Goal: Task Accomplishment & Management: Manage account settings

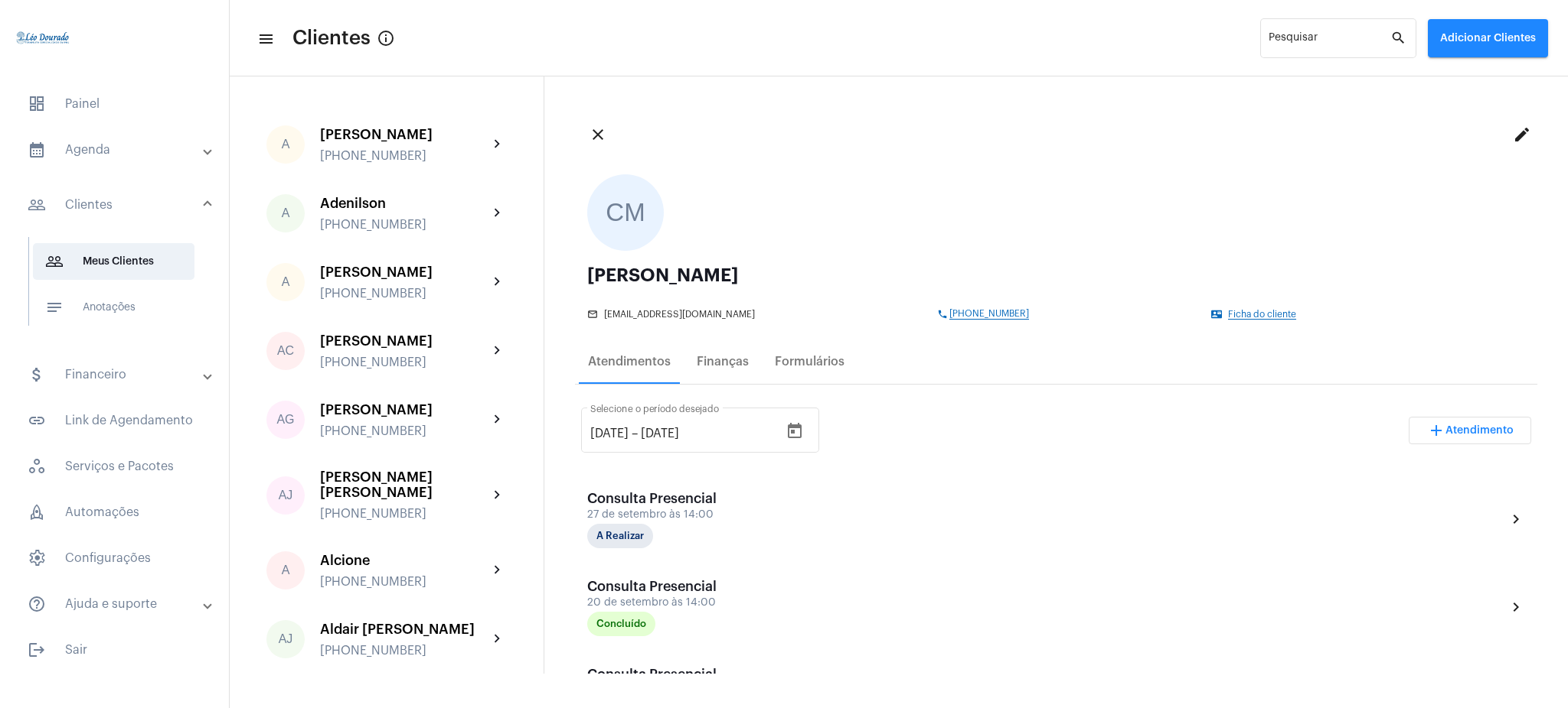
drag, startPoint x: 0, startPoint y: 0, endPoint x: 129, endPoint y: 152, distance: 199.4
click at [129, 152] on mat-list "dashboard Painel calendar_month_outlined Agenda calendar_month_outlined Calendá…" at bounding box center [114, 375] width 229 height 589
click at [129, 152] on mat-panel-title "calendar_month_outlined Agenda" at bounding box center [116, 150] width 177 height 18
click at [155, 218] on span "calendar_month_outlined Calendário" at bounding box center [113, 212] width 162 height 37
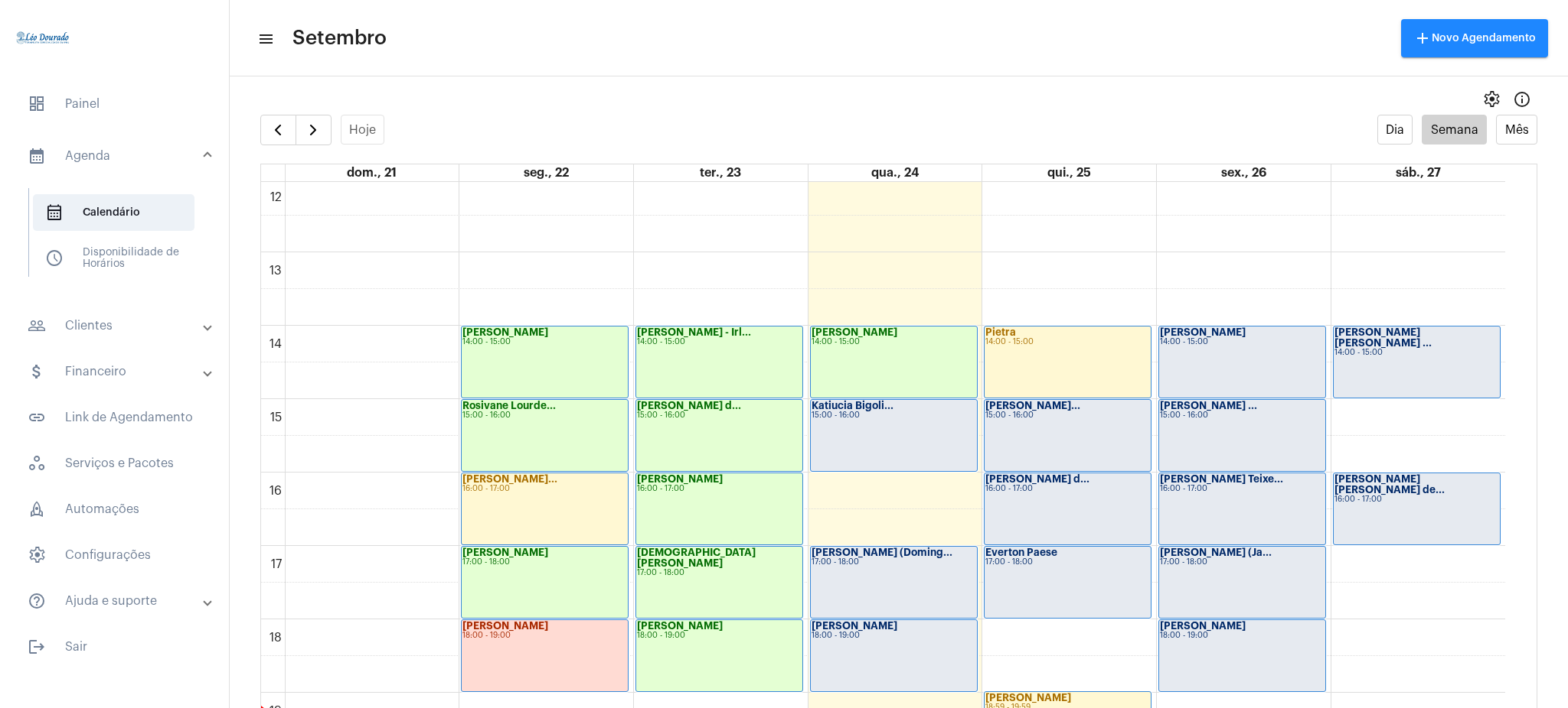
scroll to position [892, 0]
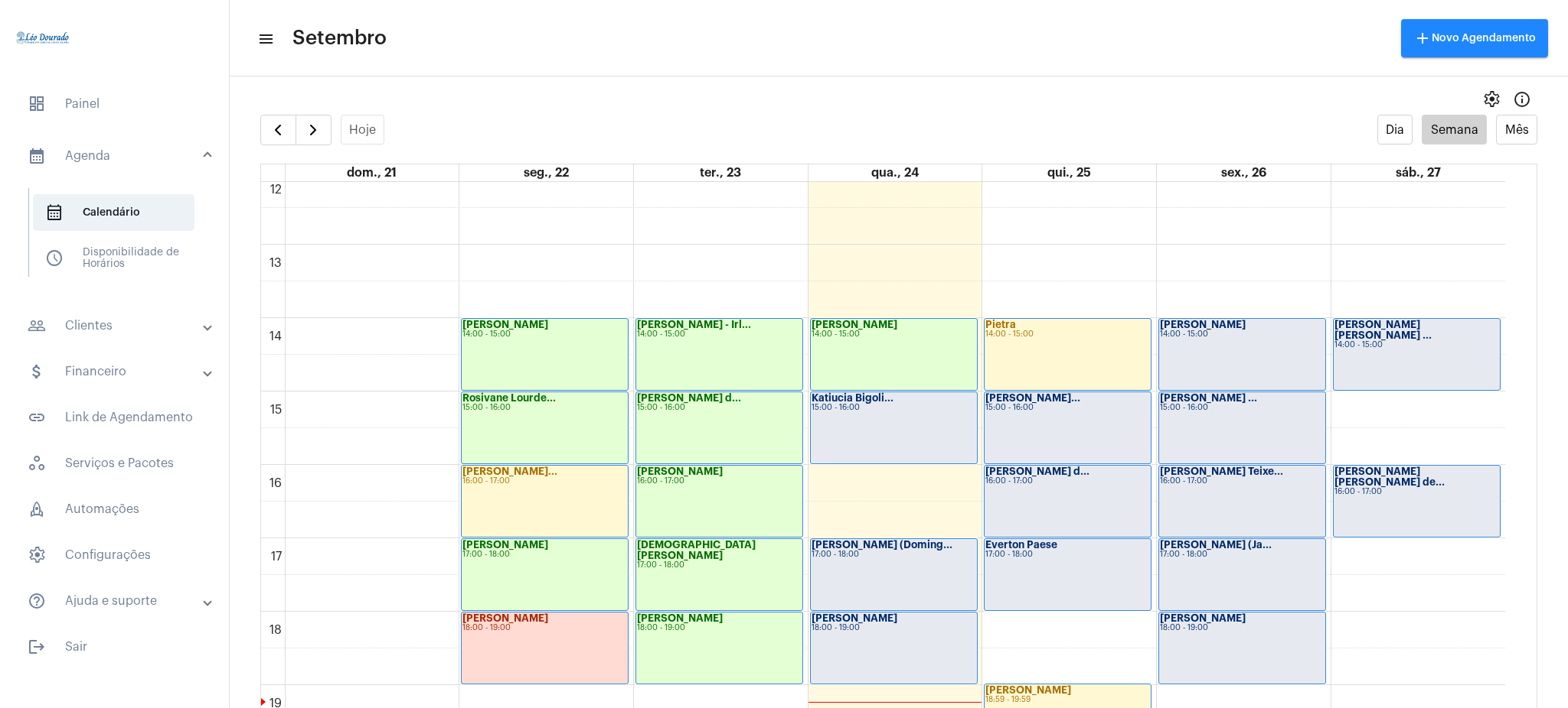
click at [1445, 347] on div "[PERSON_NAME] [PERSON_NAME] ... 14:00 - 15:00" at bounding box center [1417, 354] width 167 height 71
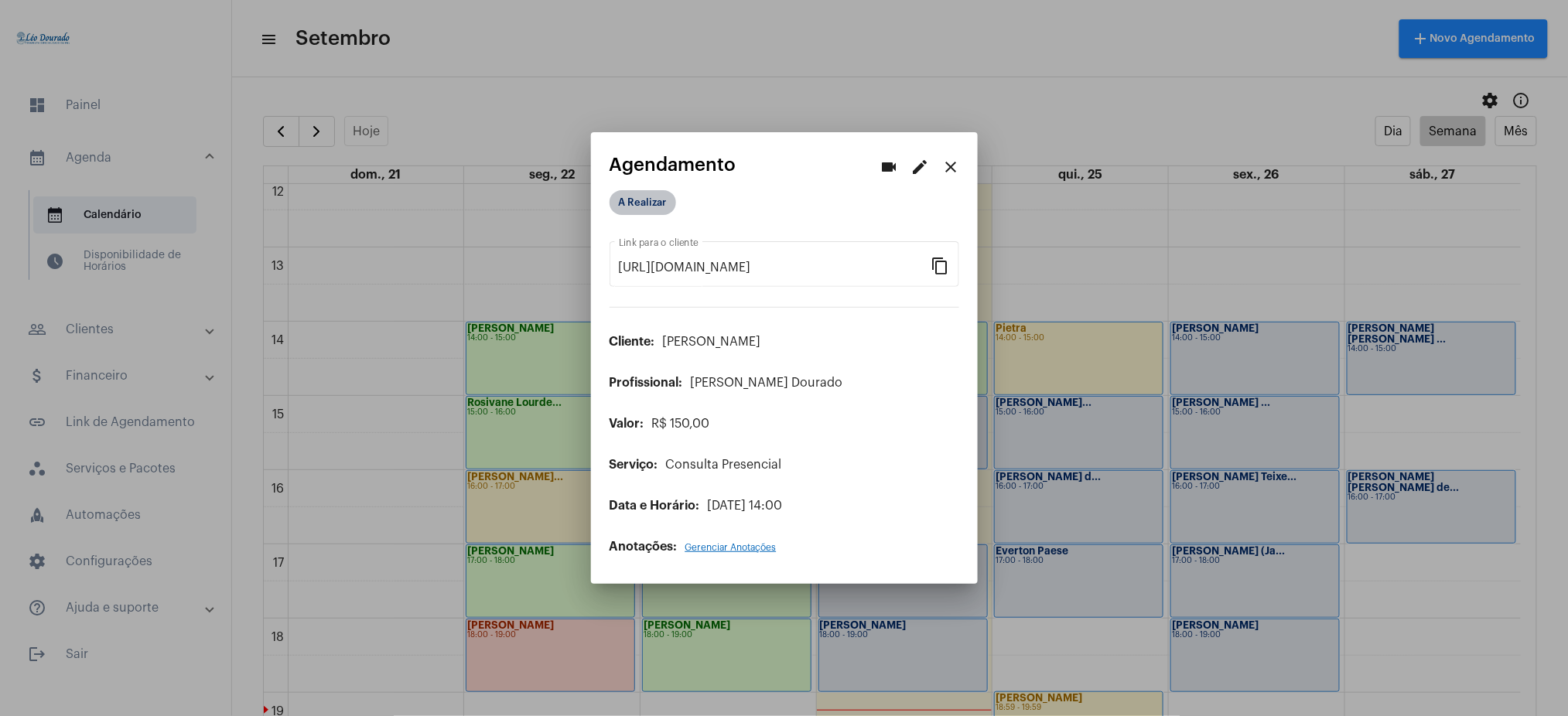
click at [658, 196] on mat-chip "A Realizar" at bounding box center [643, 202] width 67 height 24
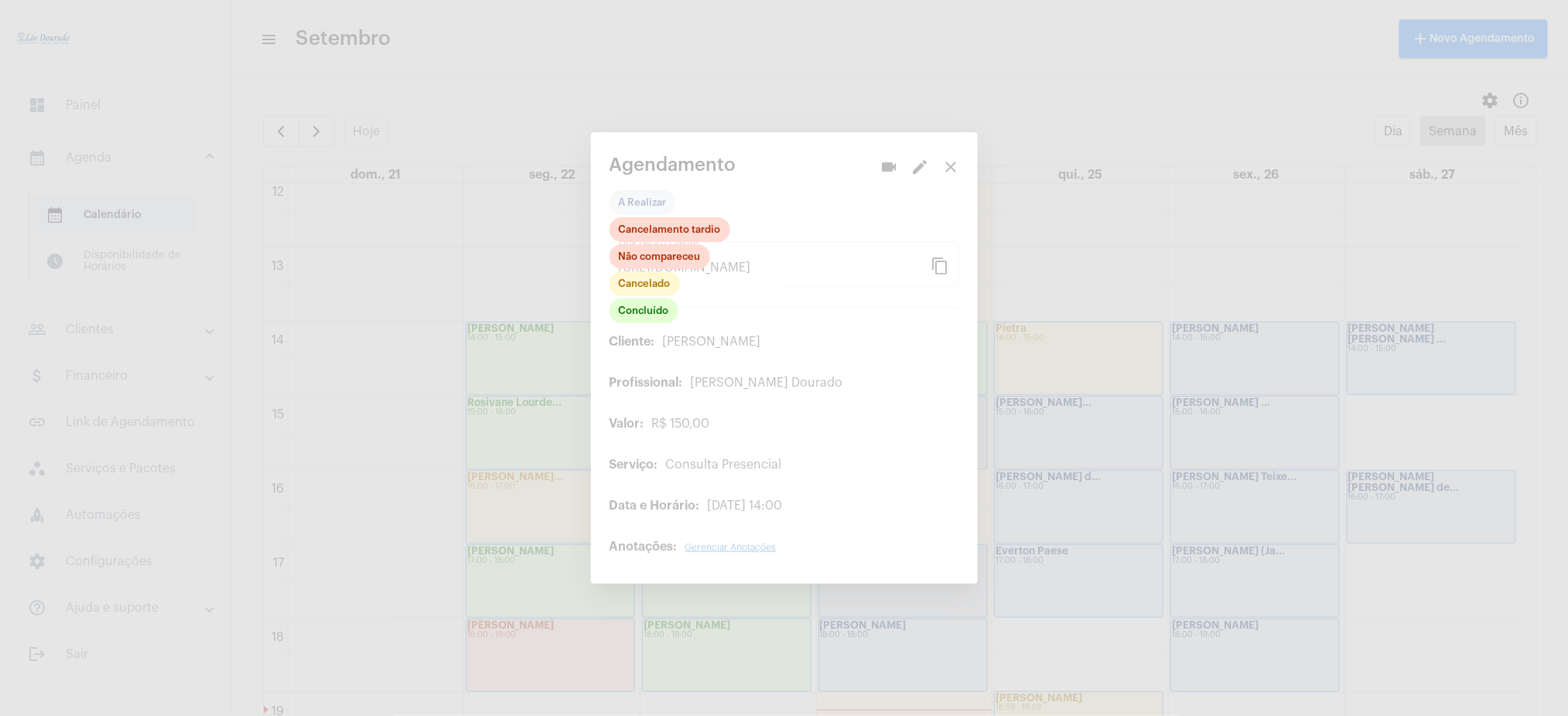
click at [861, 222] on div at bounding box center [784, 358] width 1568 height 716
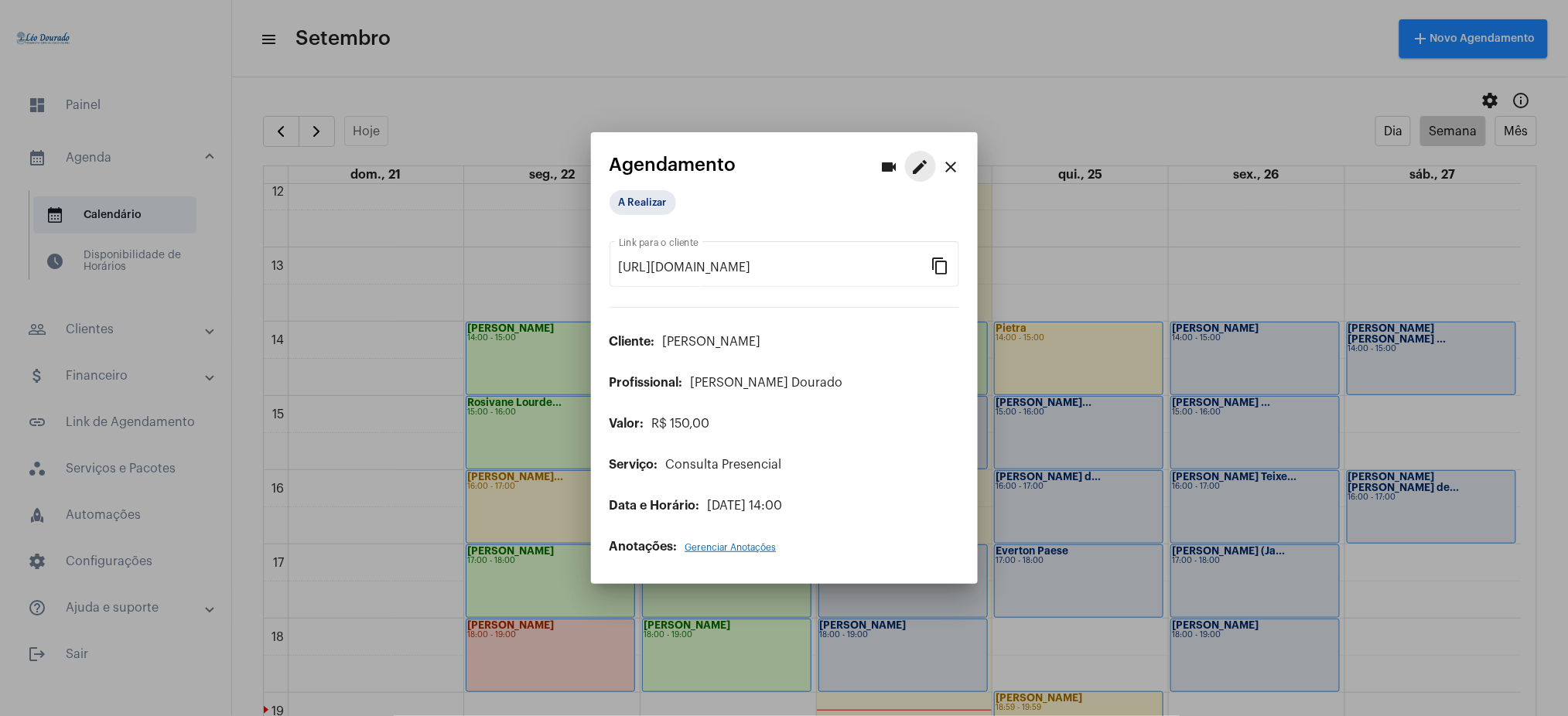
click at [917, 169] on mat-icon "edit" at bounding box center [920, 167] width 18 height 18
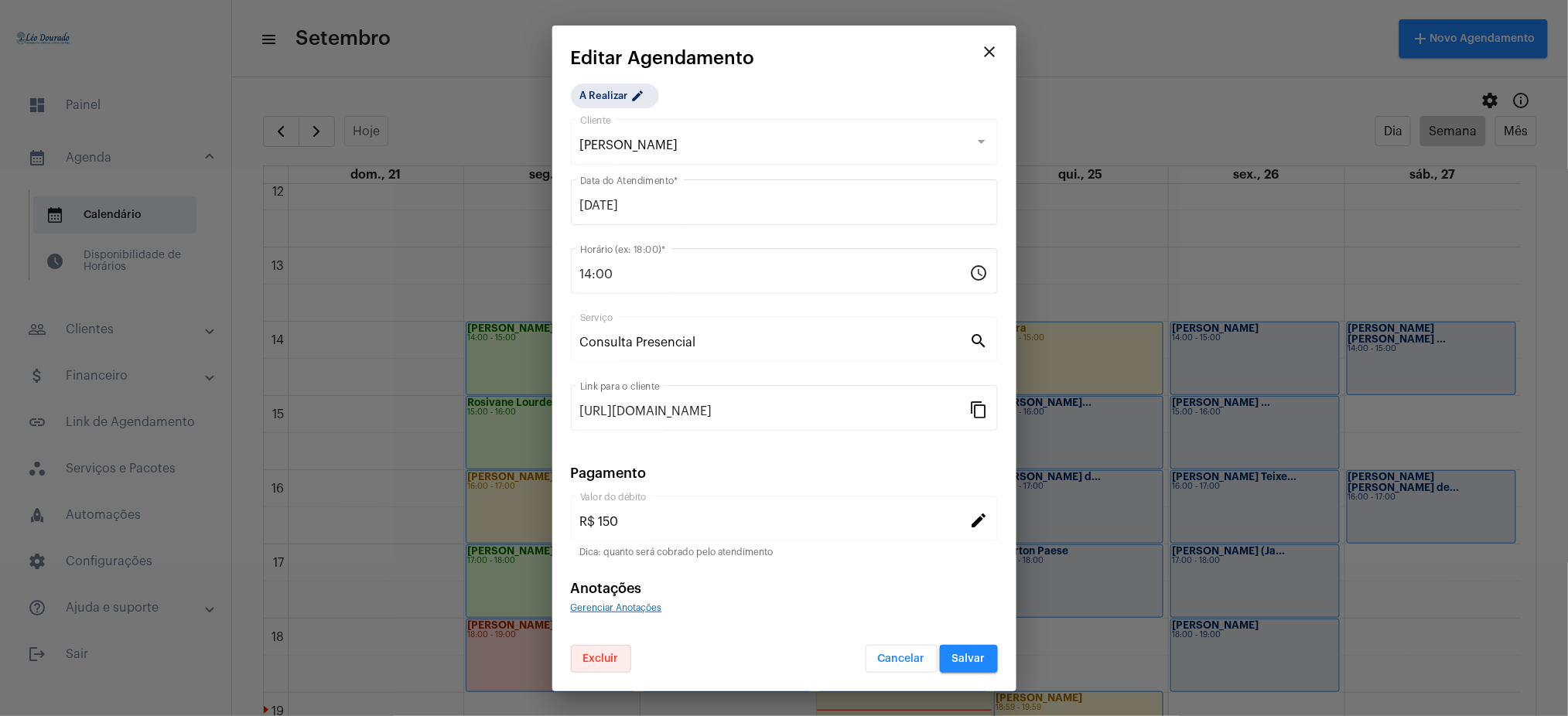
click at [596, 658] on span "Excluir" at bounding box center [600, 659] width 36 height 10
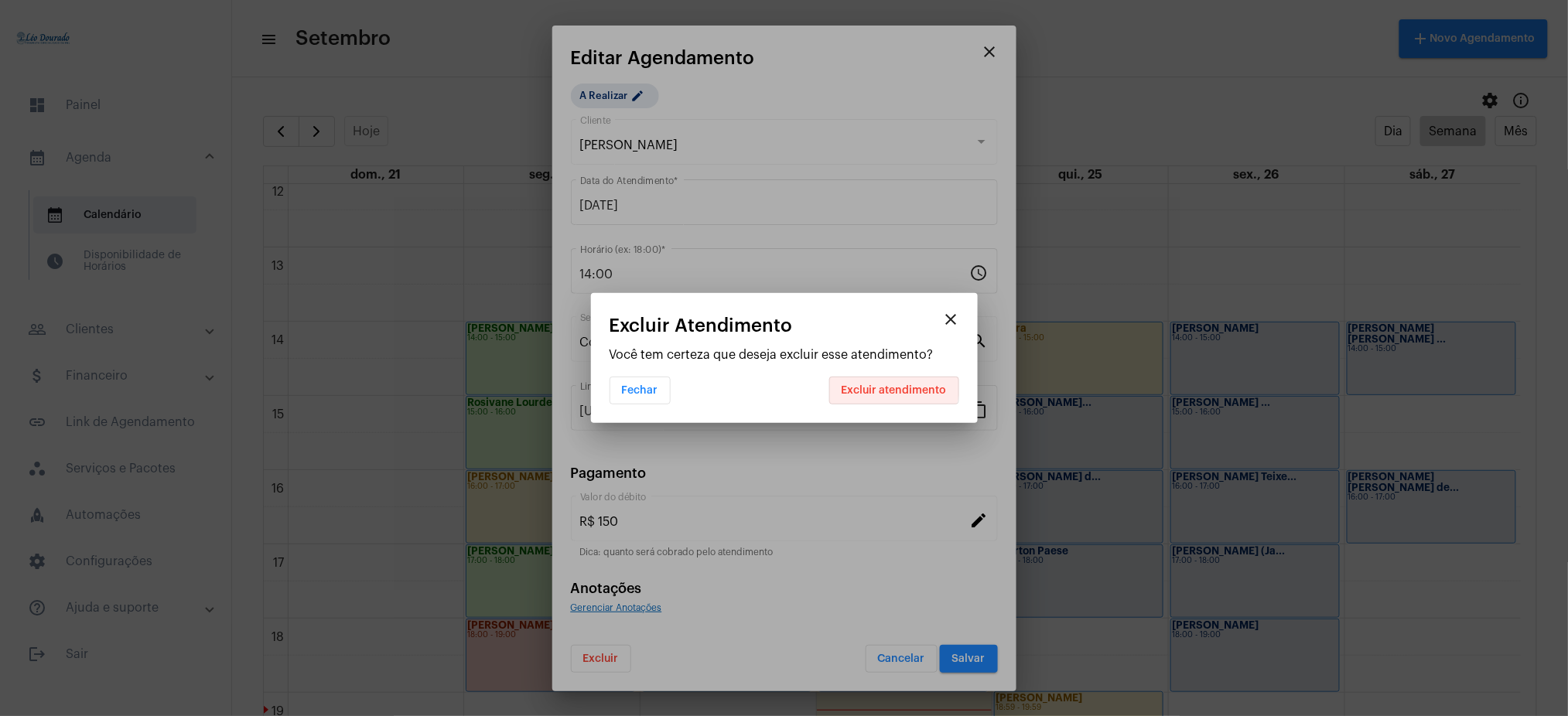
click at [883, 385] on span "Excluir atendimento" at bounding box center [894, 390] width 105 height 10
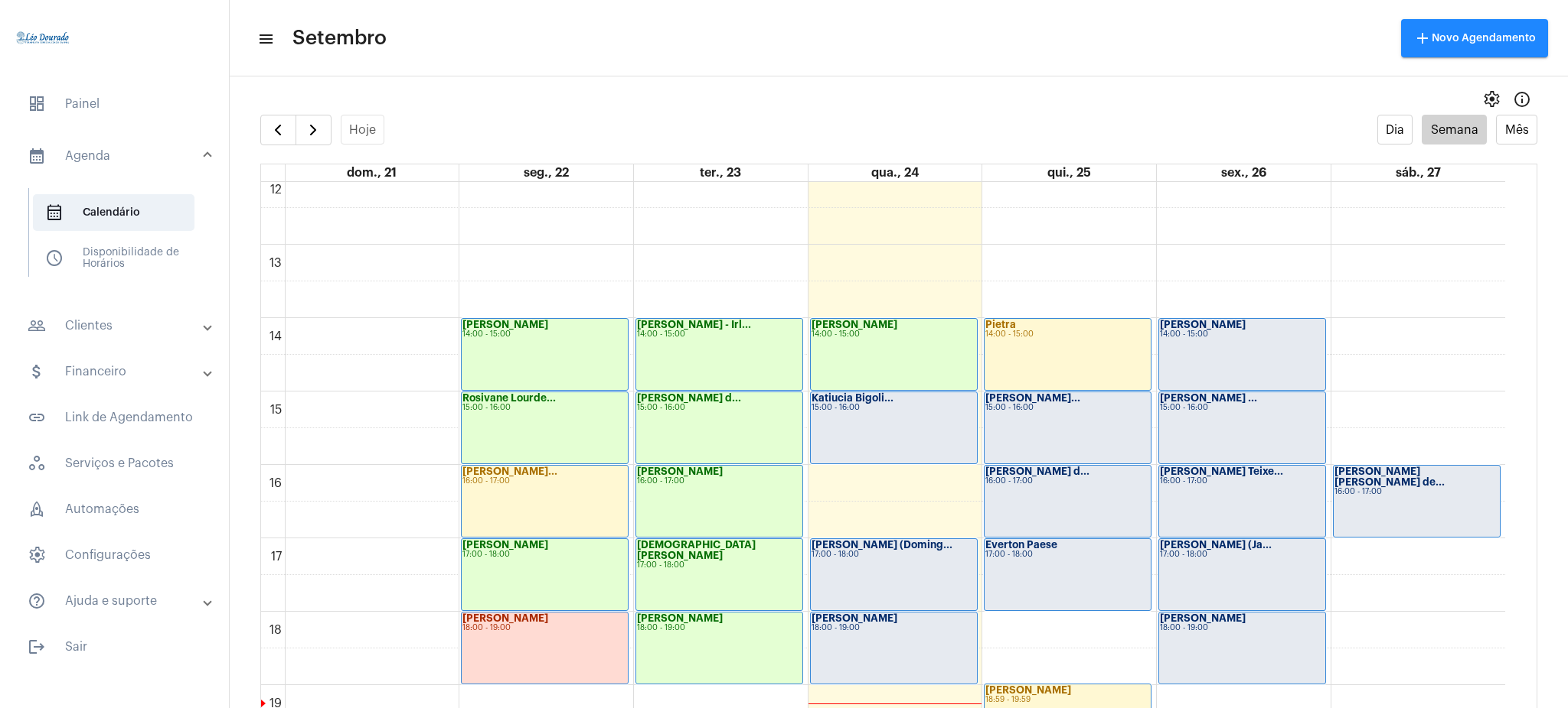
click at [126, 311] on mat-expansion-panel-header "people_outline Clientes" at bounding box center [119, 326] width 220 height 37
click at [153, 259] on span "people_outline Meus Clientes" at bounding box center [113, 261] width 162 height 37
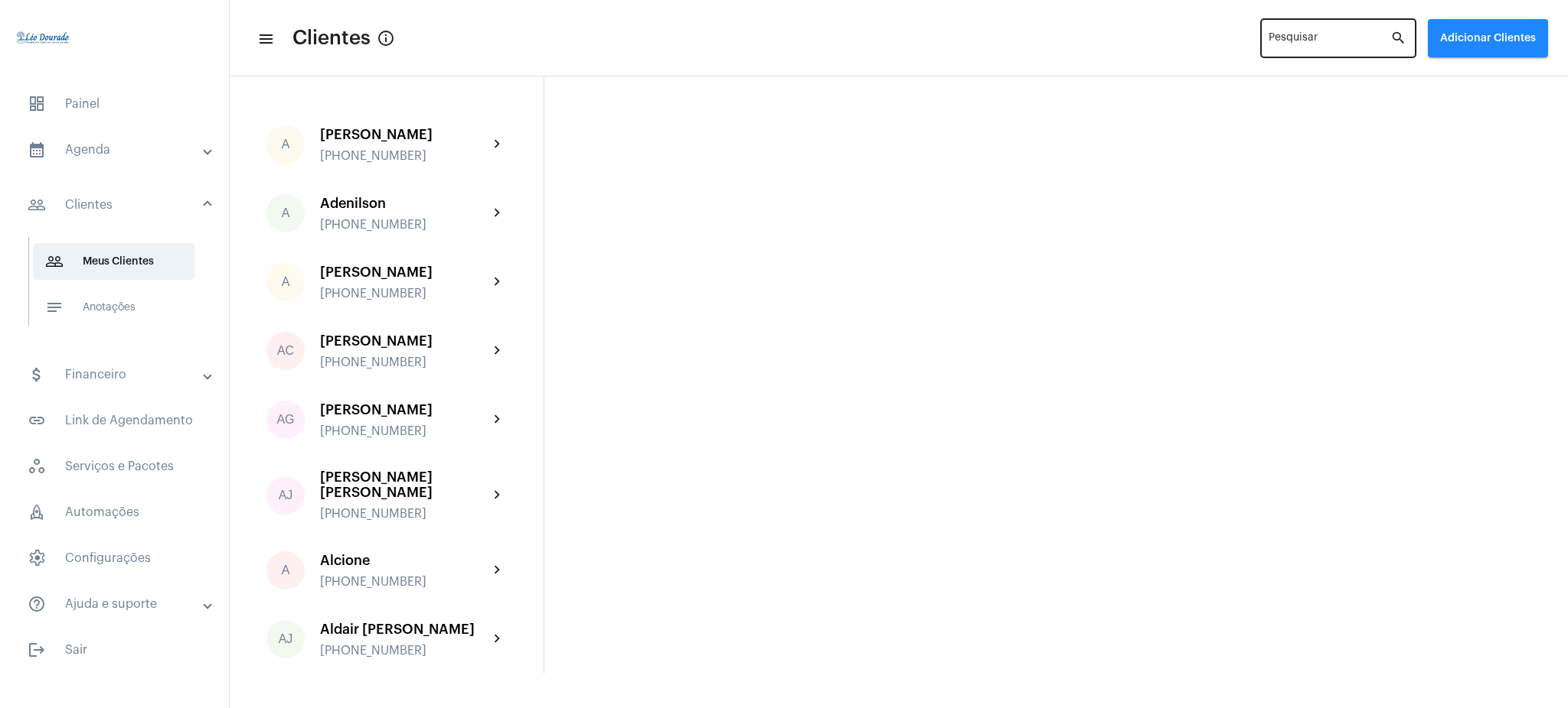
click at [1330, 40] on input "Pesquisar" at bounding box center [1329, 41] width 122 height 12
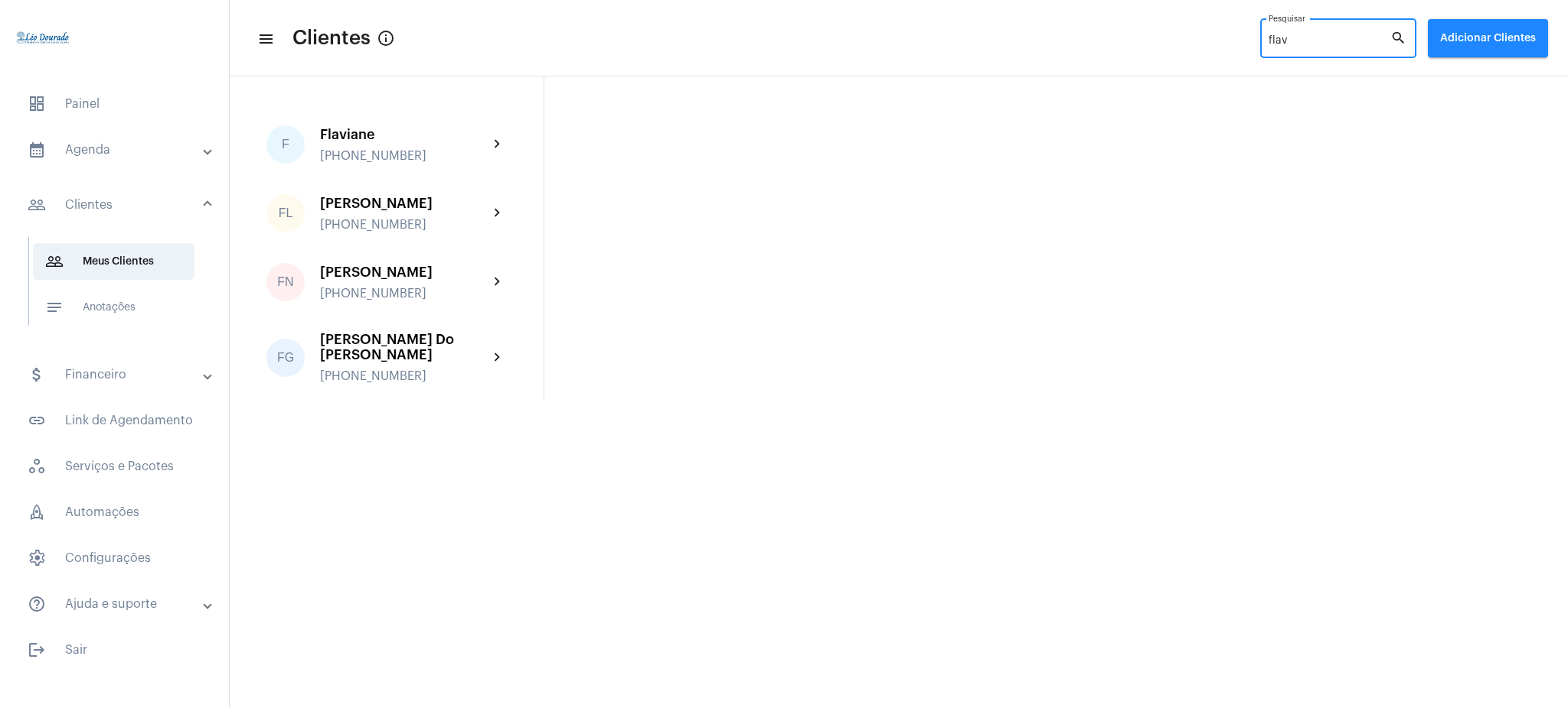
click at [1293, 46] on input "flav" at bounding box center [1329, 41] width 122 height 12
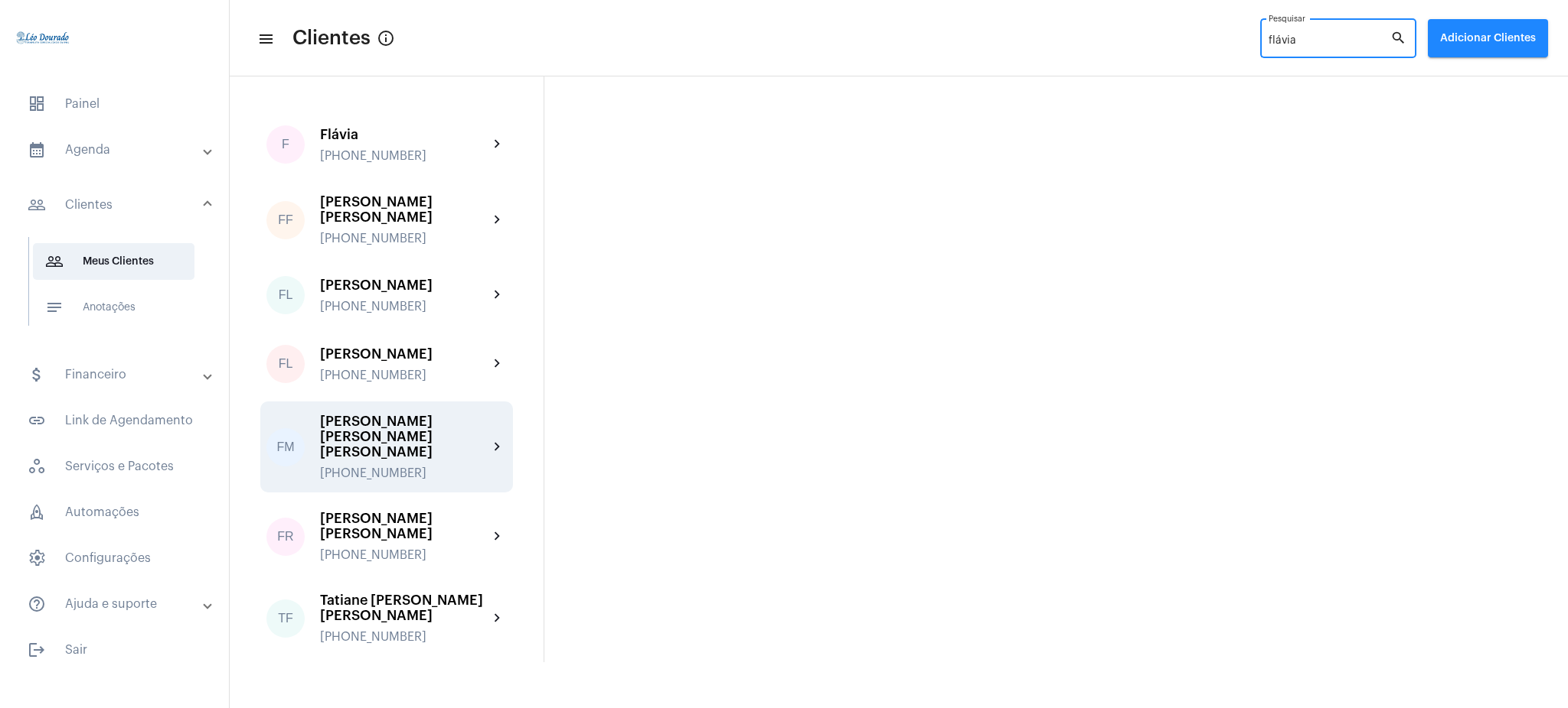
type input "flávia"
click at [438, 445] on div "[PERSON_NAME] [PERSON_NAME] [PERSON_NAME]" at bounding box center [404, 436] width 168 height 46
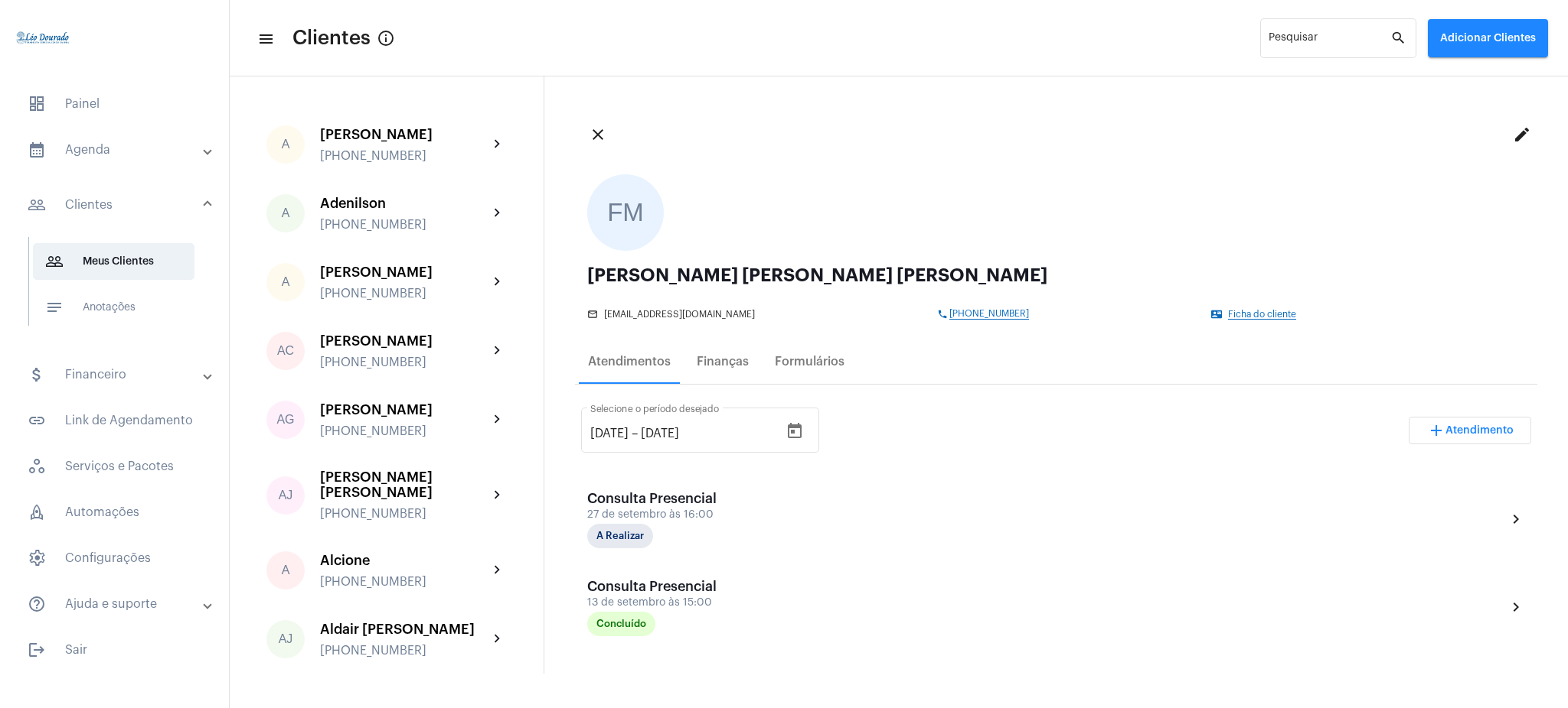
click at [949, 310] on span "[PHONE_NUMBER]" at bounding box center [989, 314] width 80 height 10
click at [147, 155] on mat-panel-title "calendar_month_outlined Agenda" at bounding box center [116, 150] width 177 height 18
click at [160, 210] on span "calendar_month_outlined Calendário" at bounding box center [113, 212] width 162 height 37
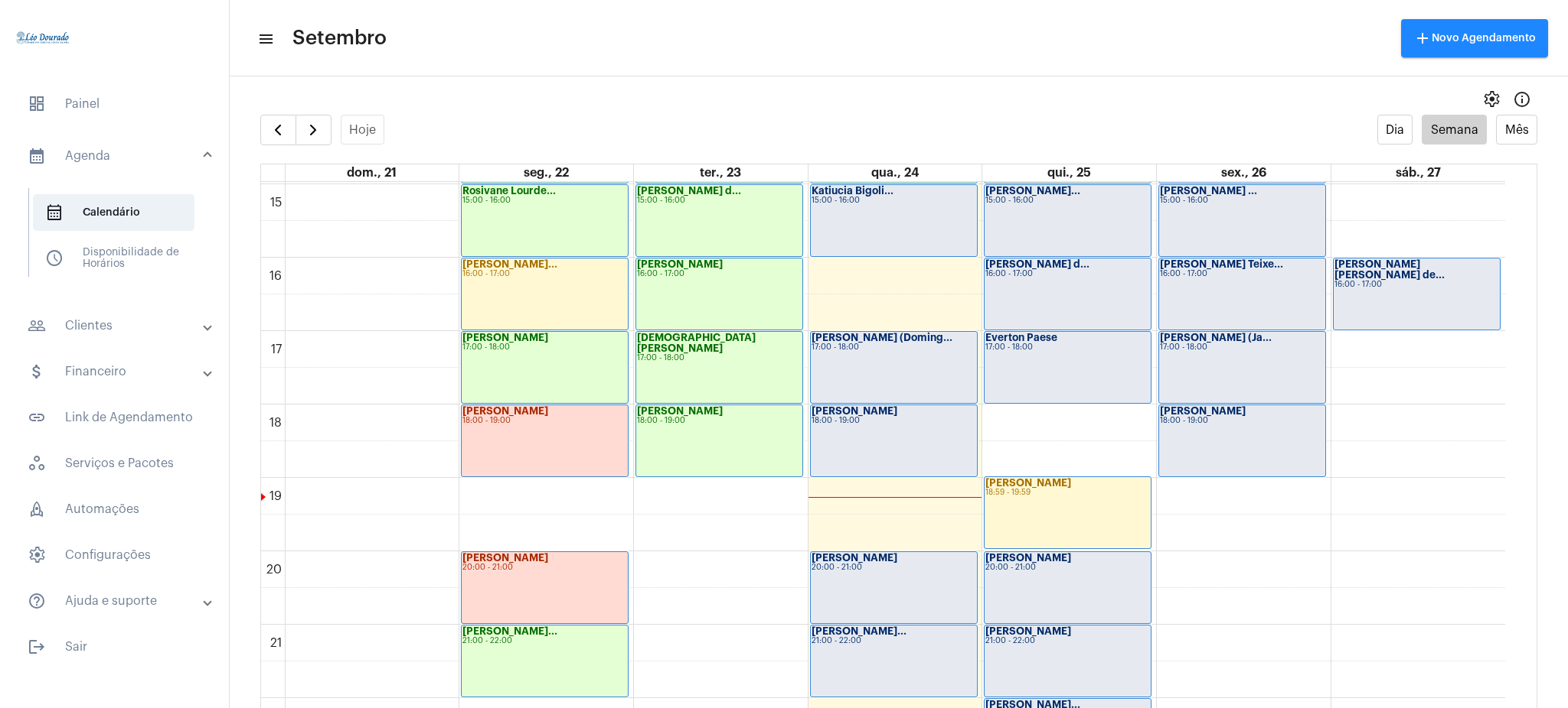
scroll to position [1205, 0]
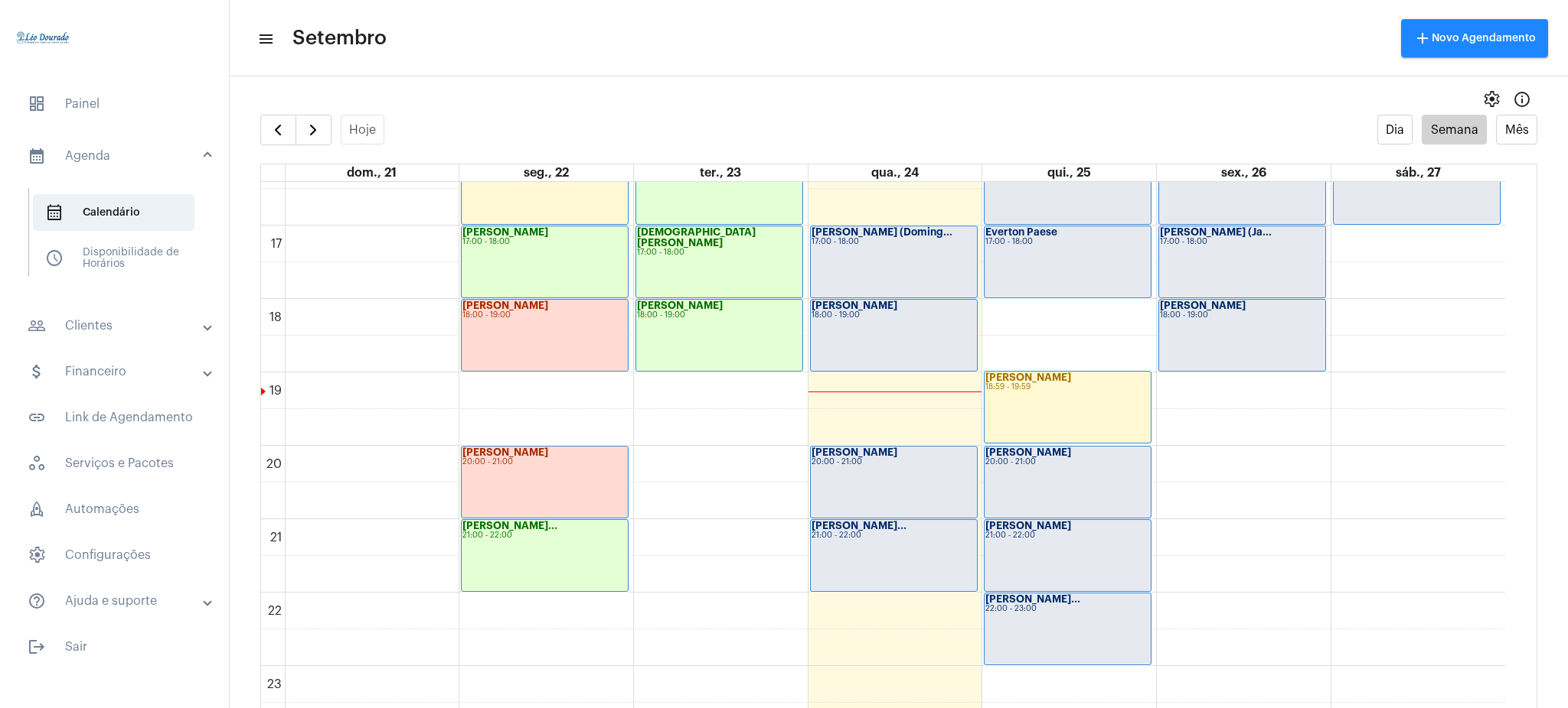
click at [95, 339] on mat-expansion-panel-header "people_outline Clientes" at bounding box center [119, 326] width 220 height 37
click at [129, 263] on span "people_outline Meus Clientes" at bounding box center [113, 261] width 162 height 37
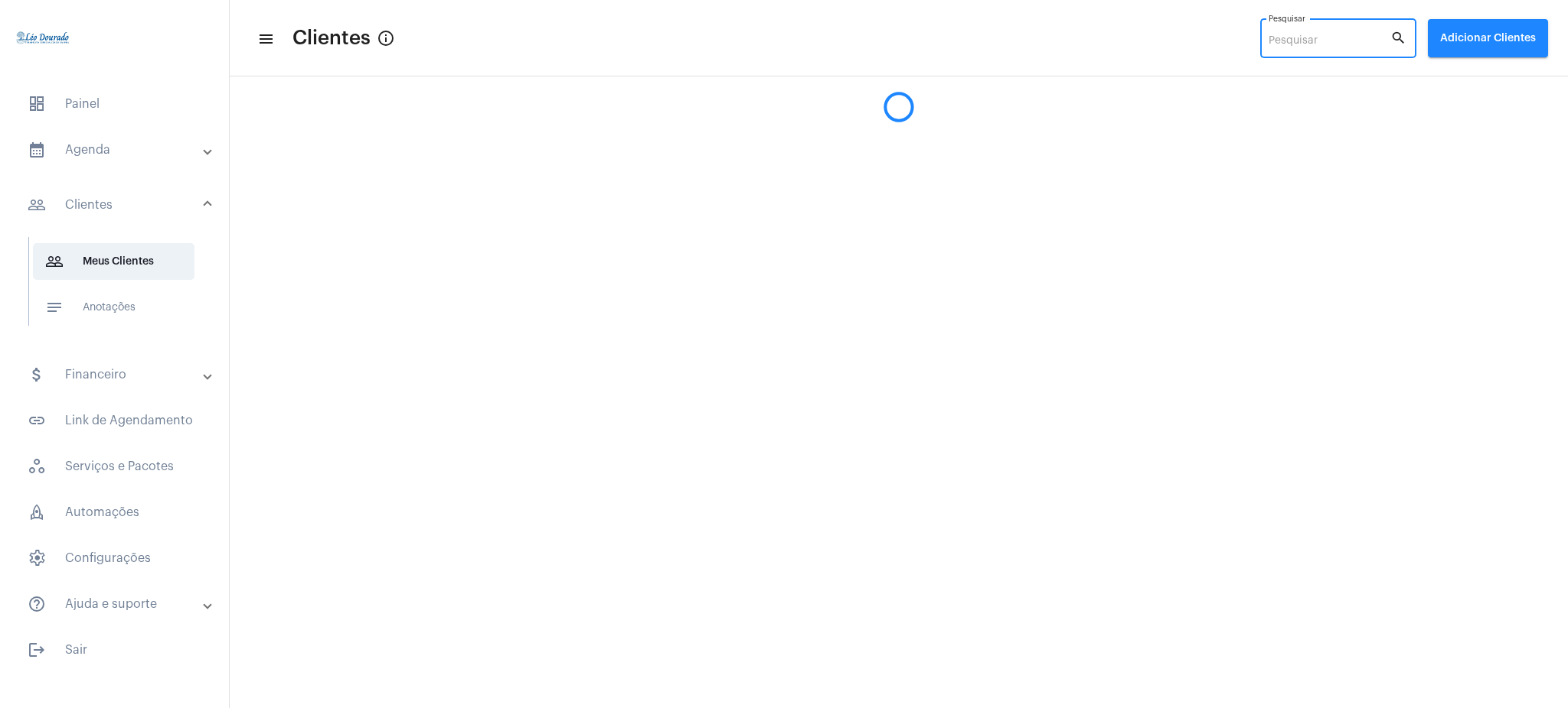
click at [1318, 45] on input "Pesquisar" at bounding box center [1329, 41] width 122 height 12
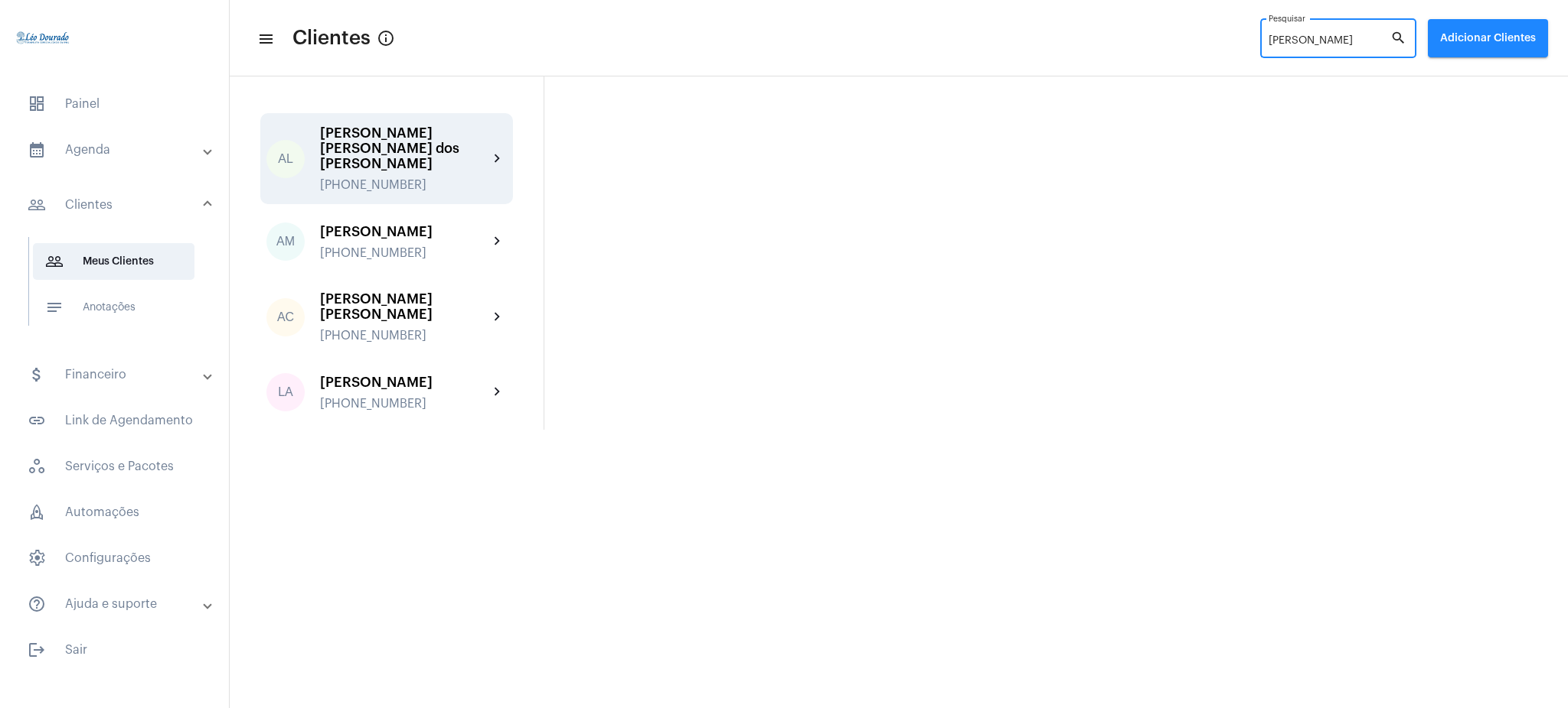
type input "[PERSON_NAME]"
click at [493, 155] on mat-icon "chevron_right" at bounding box center [497, 159] width 18 height 18
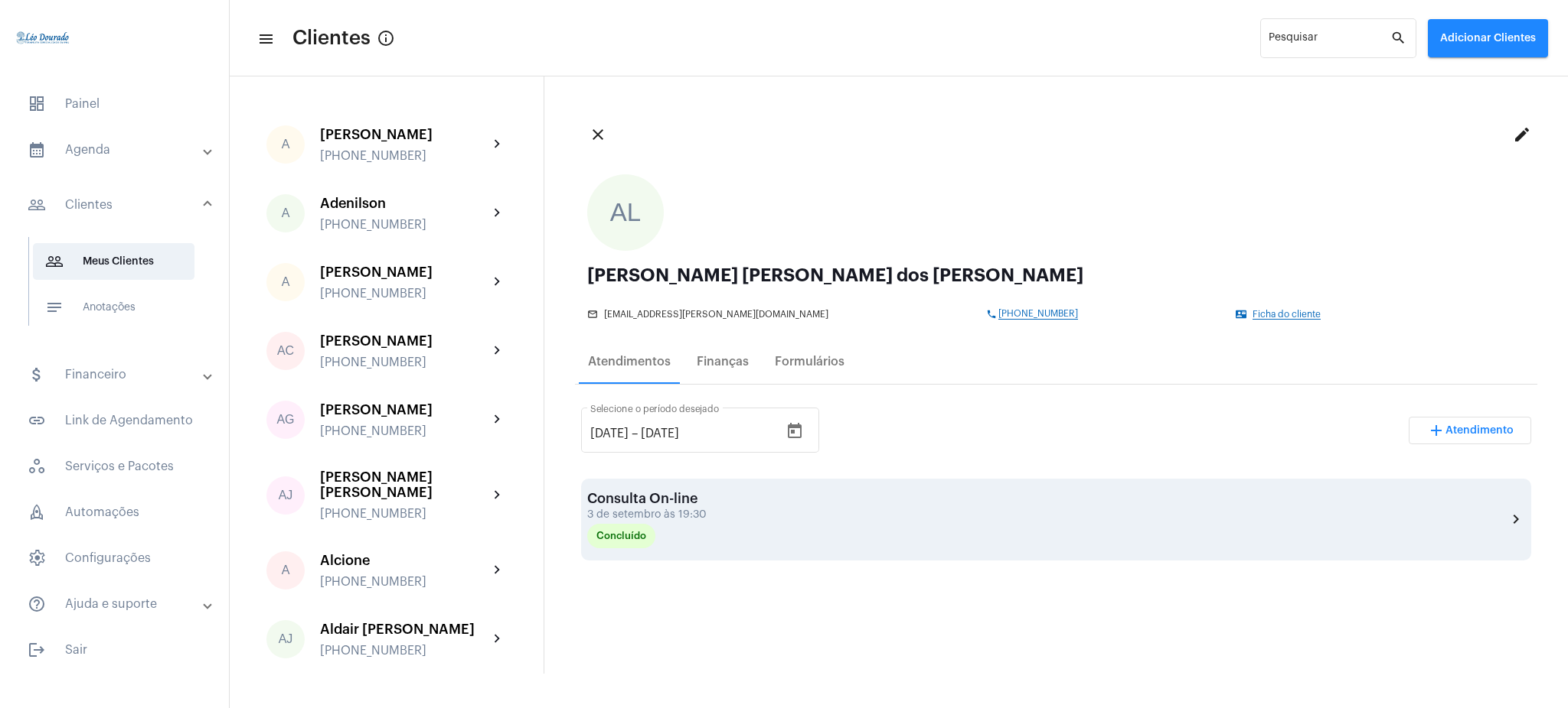
click at [1506, 512] on mat-icon "chevron_right" at bounding box center [1515, 519] width 18 height 18
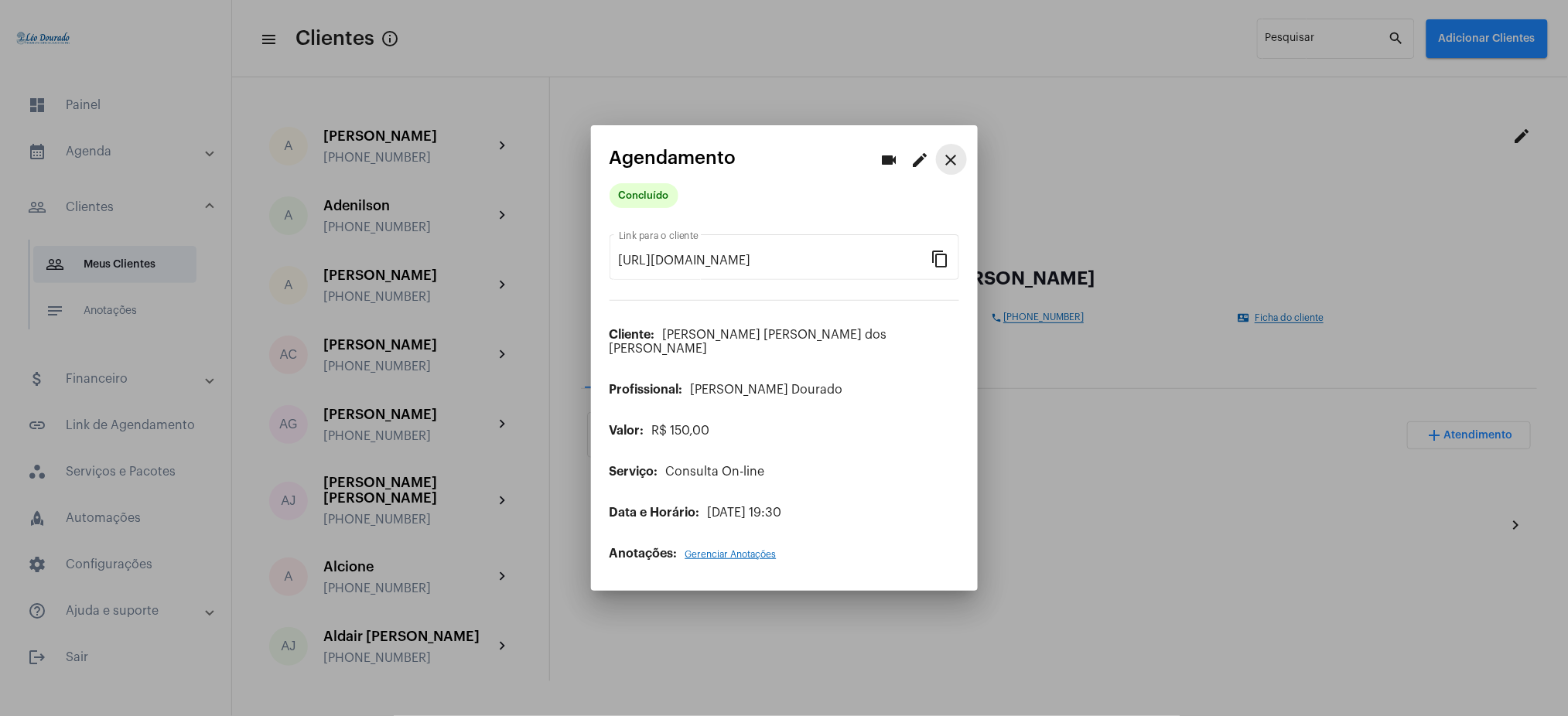
click at [951, 169] on mat-icon "close" at bounding box center [950, 160] width 18 height 18
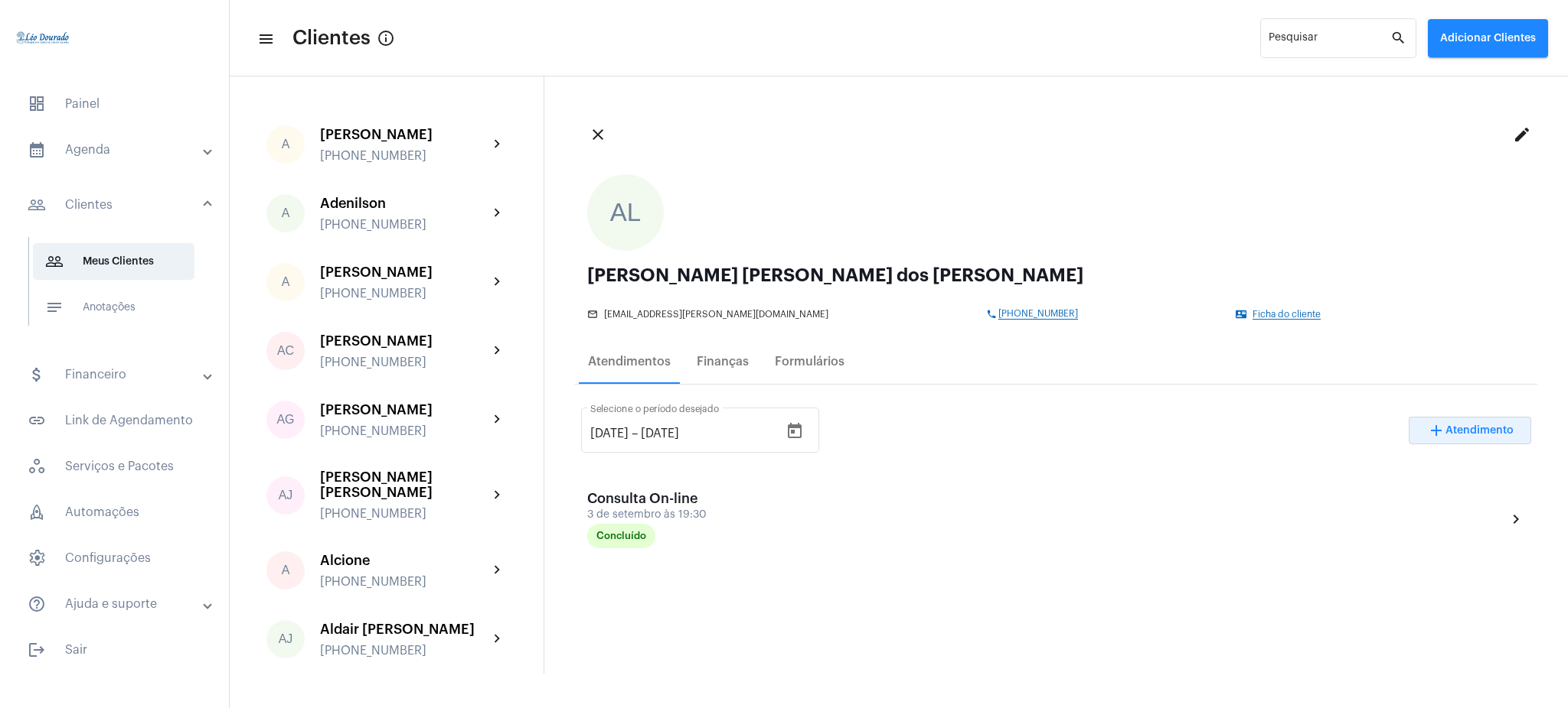
click at [1482, 425] on span "Atendimento" at bounding box center [1479, 430] width 68 height 10
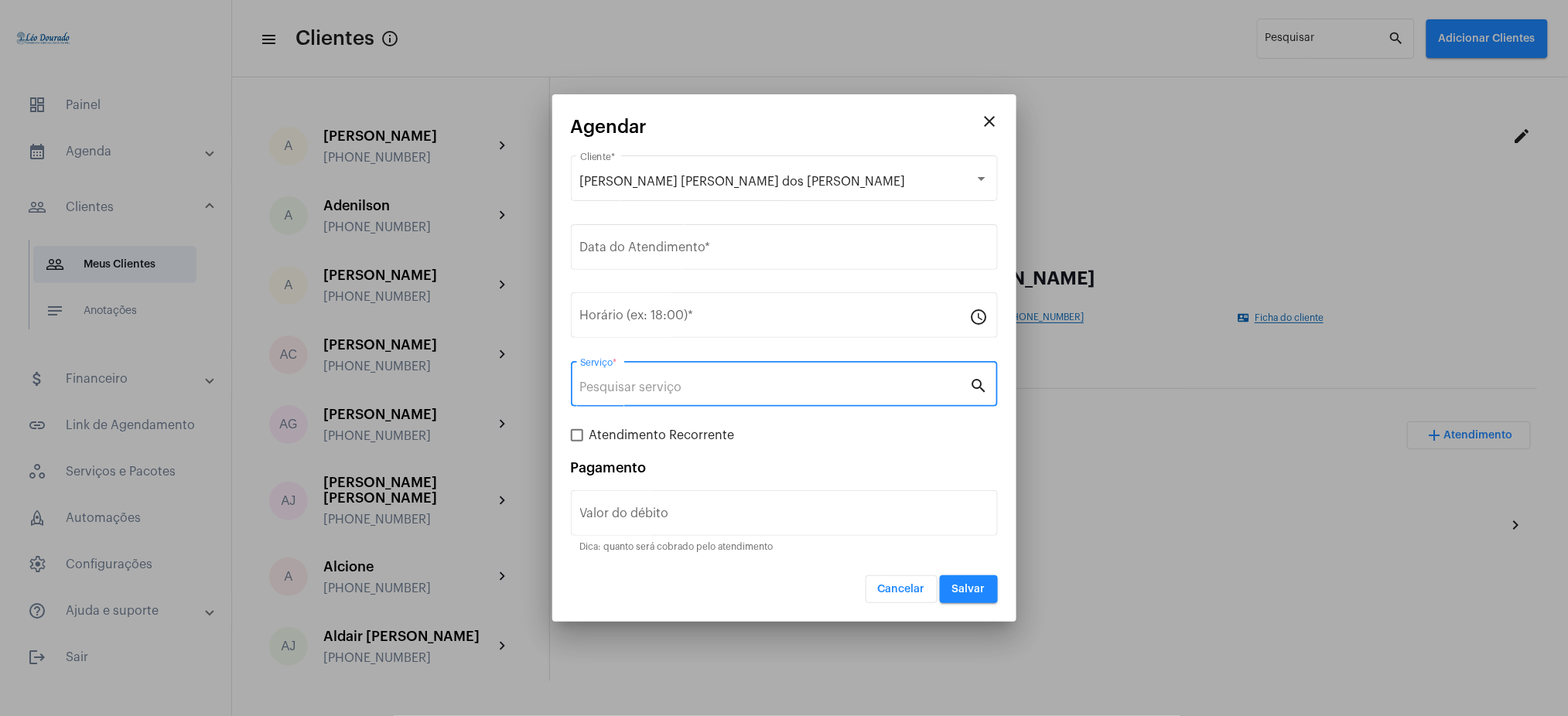
click at [664, 381] on input "Serviço *" at bounding box center [775, 388] width 390 height 14
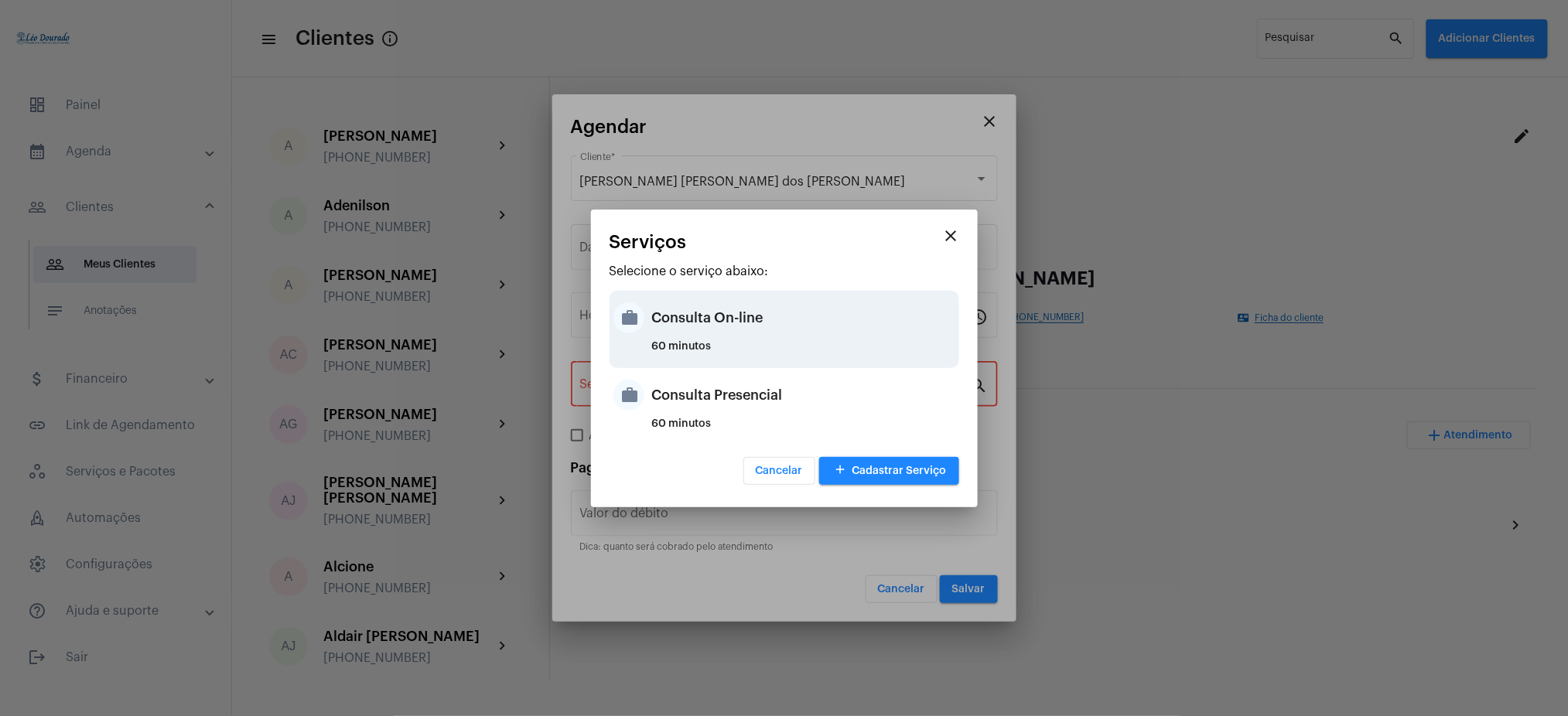
click at [731, 307] on div "Consulta On-line" at bounding box center [804, 317] width 303 height 46
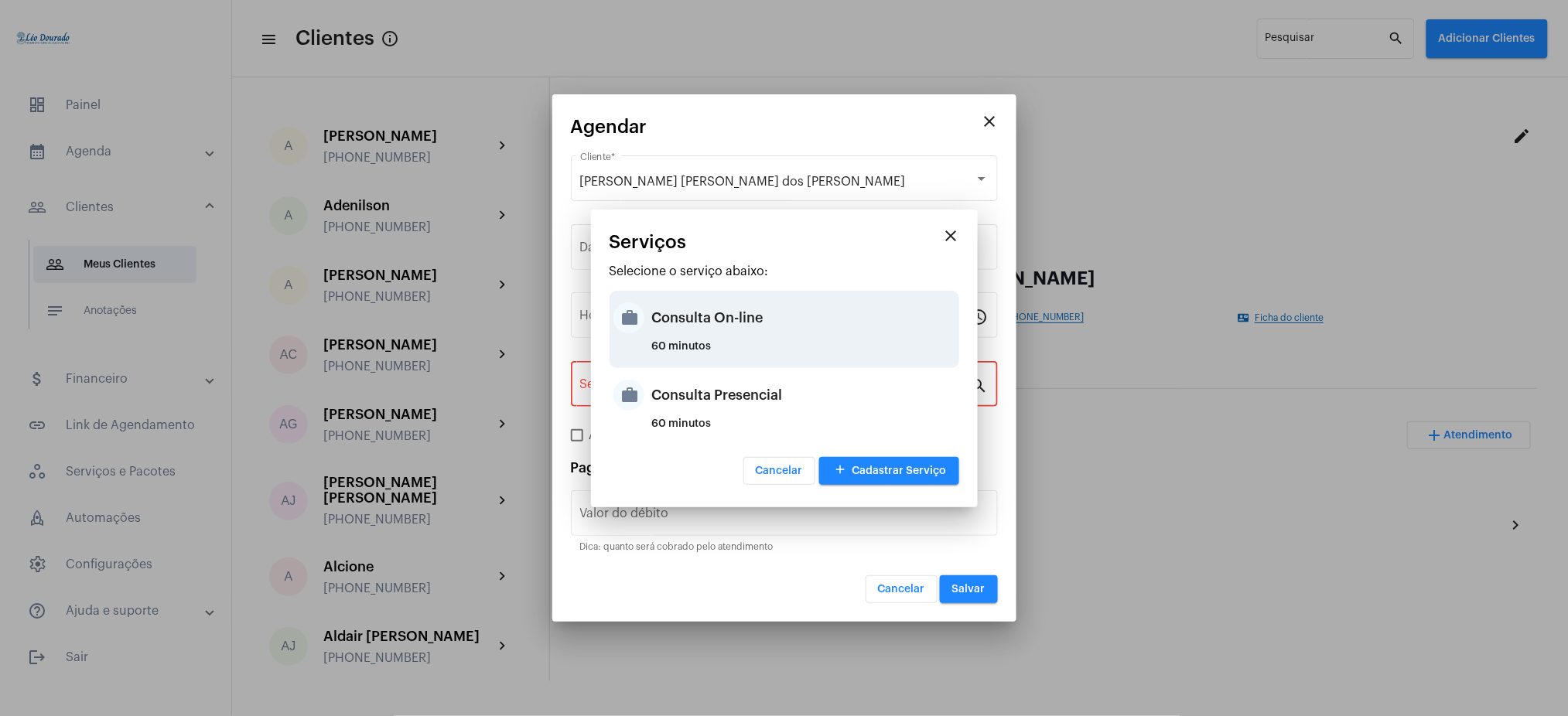
type input "Consulta On-line"
type input "R$ 150"
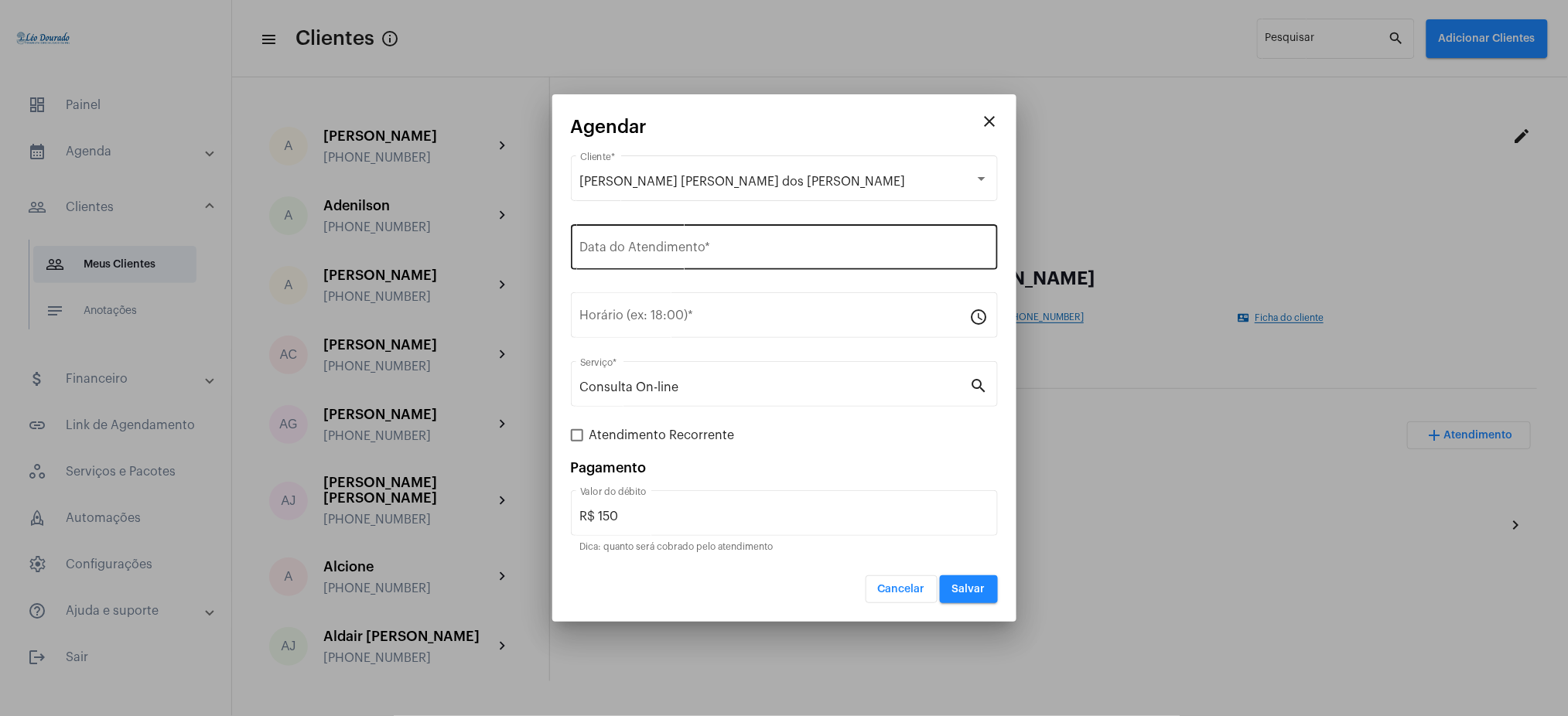
click at [763, 235] on div "Data do Atendimento *" at bounding box center [784, 246] width 408 height 49
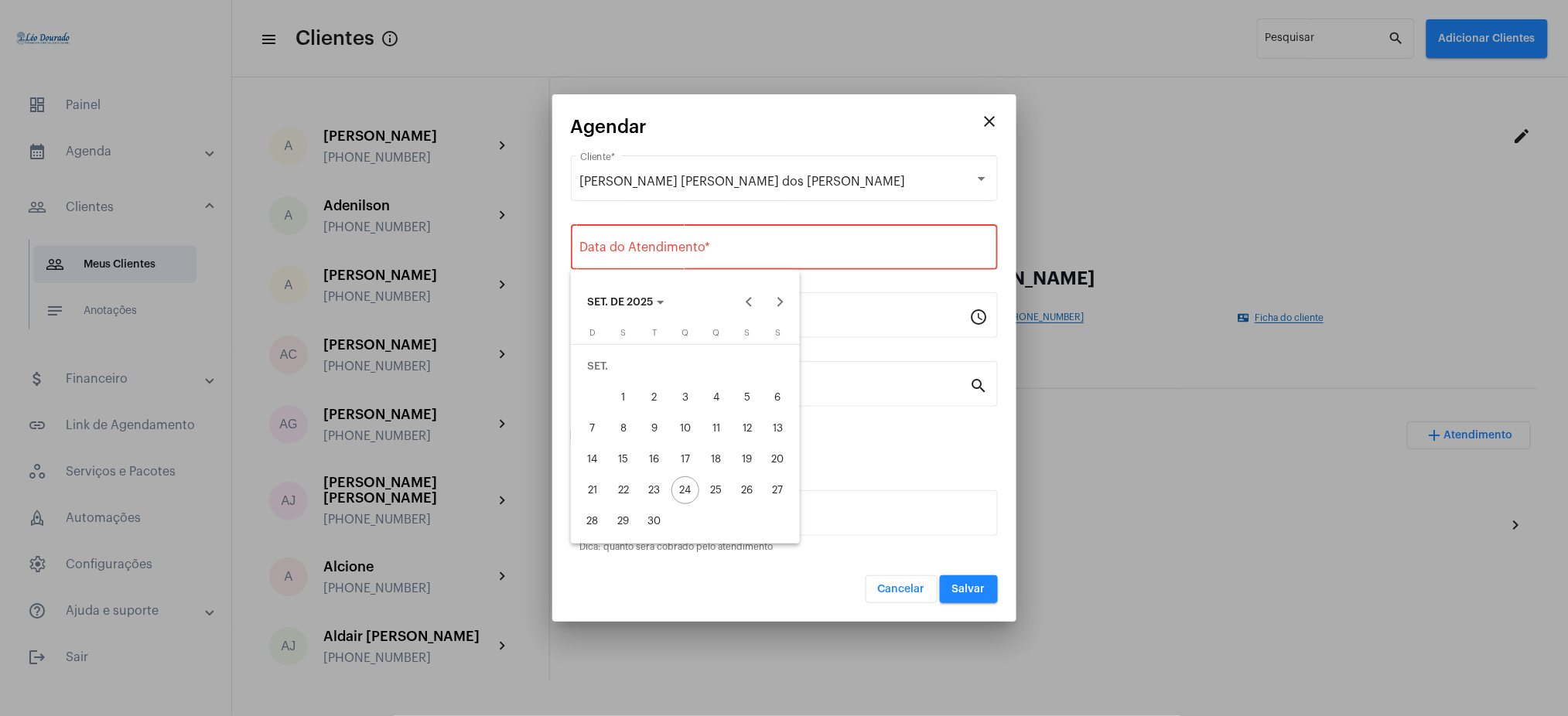
click at [619, 520] on div "29" at bounding box center [624, 521] width 28 height 28
type input "[DATE]"
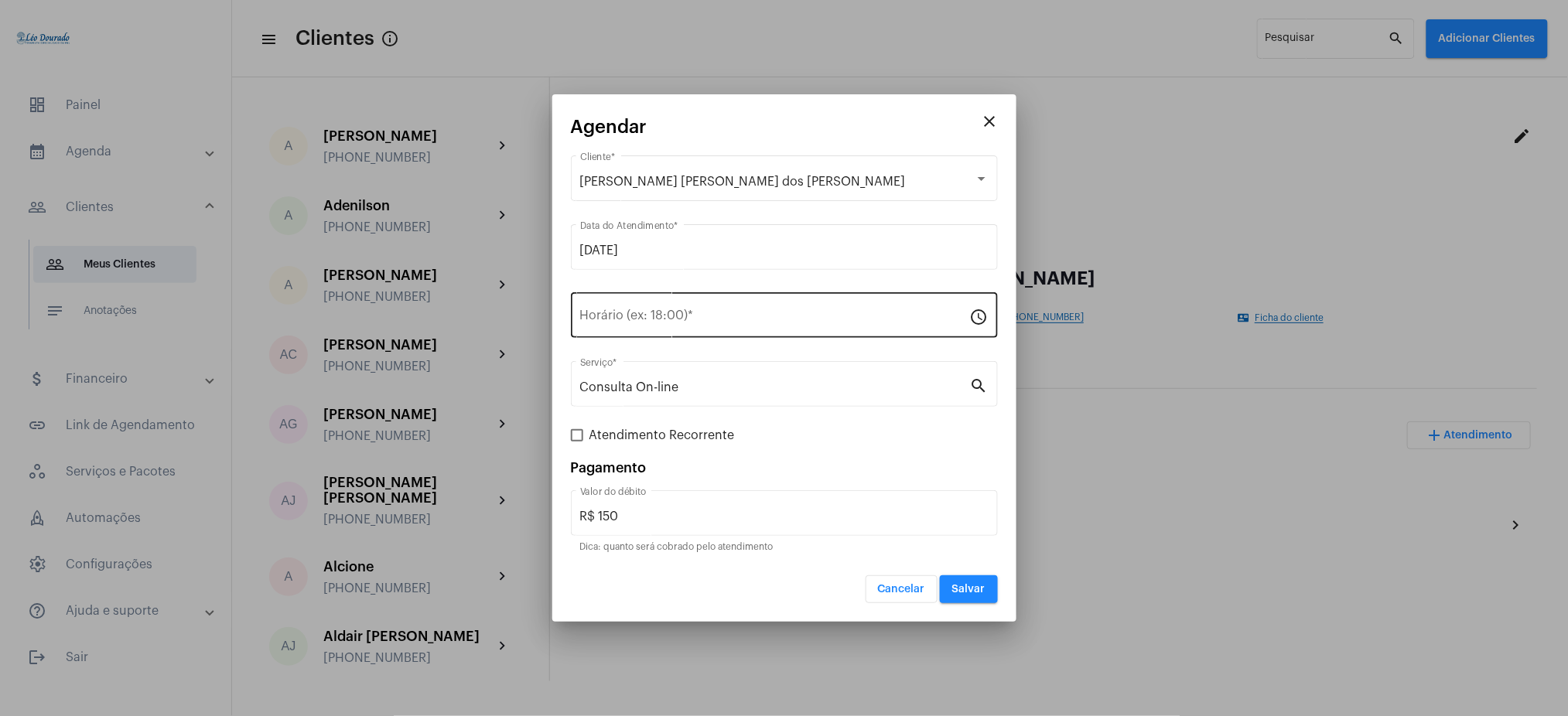
click at [672, 328] on div "Horário (ex: 18:00) *" at bounding box center [775, 314] width 390 height 49
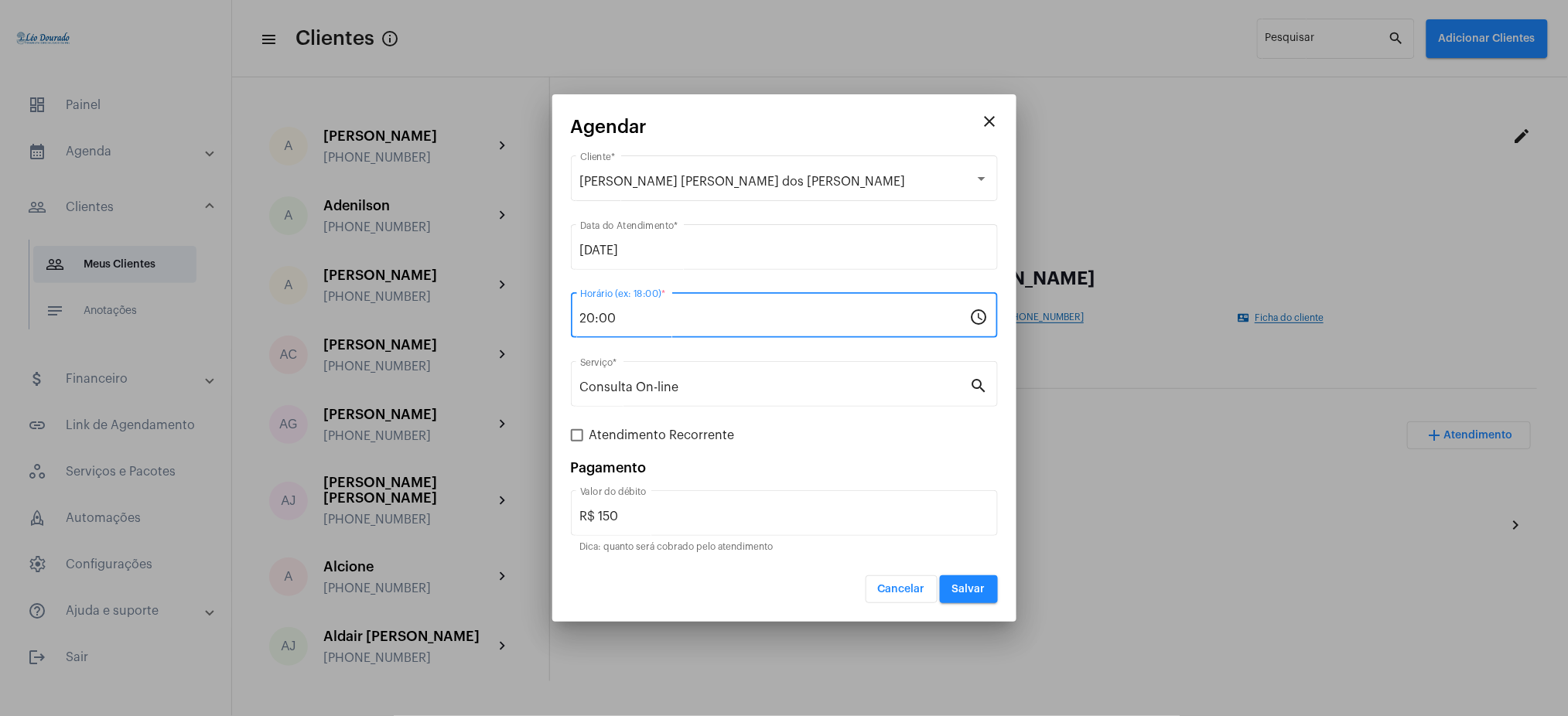
type input "20:00"
click at [949, 594] on button "Salvar" at bounding box center [969, 589] width 58 height 28
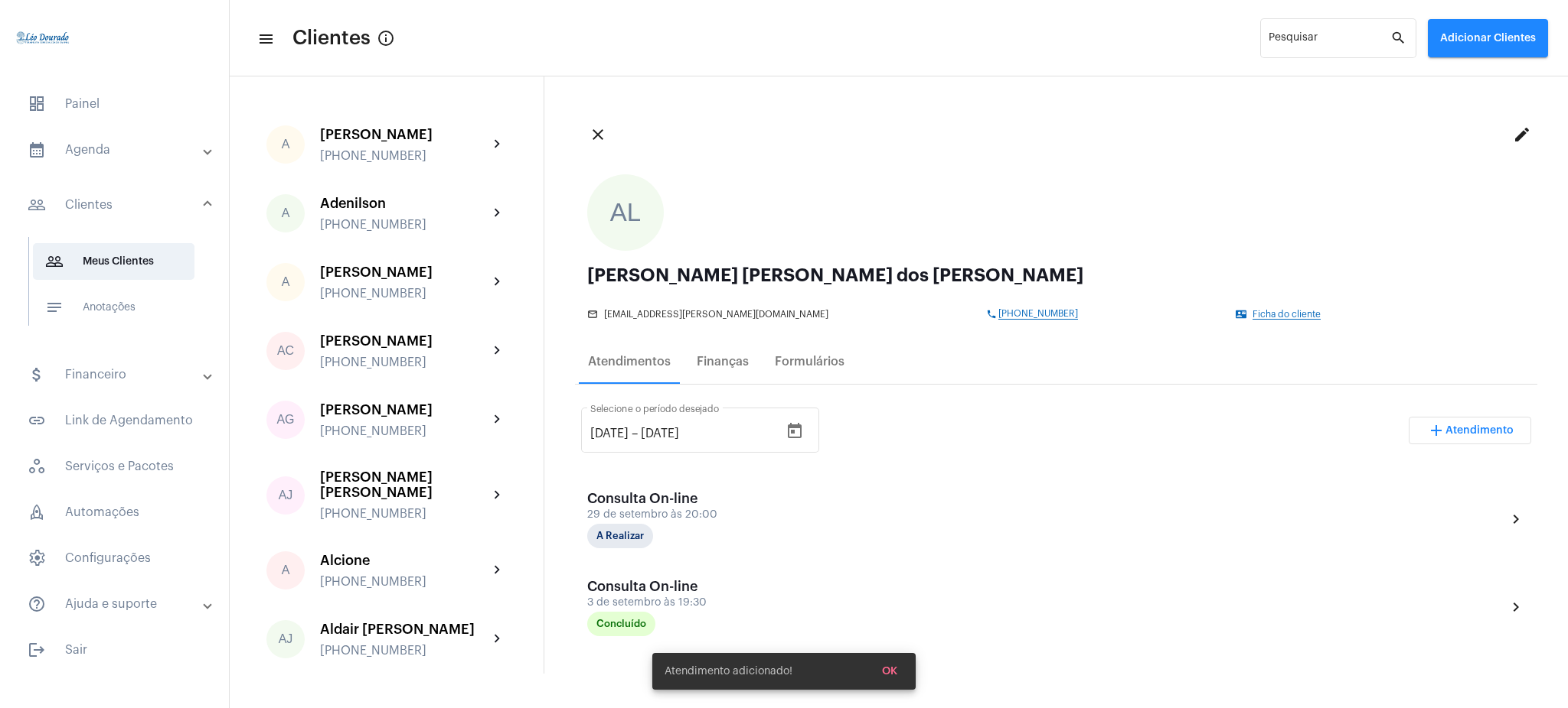
click at [52, 163] on mat-expansion-panel-header "calendar_month_outlined Agenda" at bounding box center [119, 150] width 220 height 37
click at [150, 217] on span "calendar_month_outlined Calendário" at bounding box center [113, 212] width 162 height 37
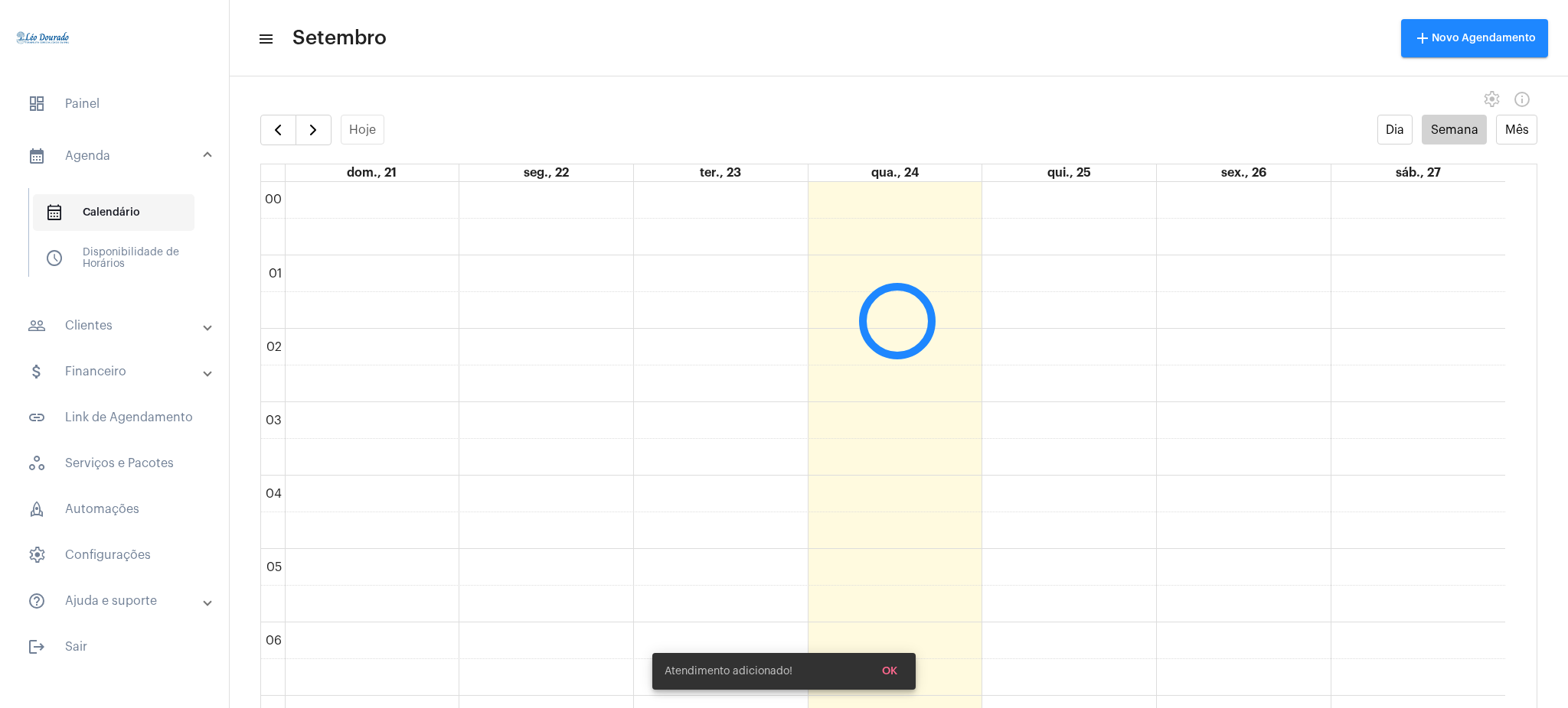
scroll to position [442, 0]
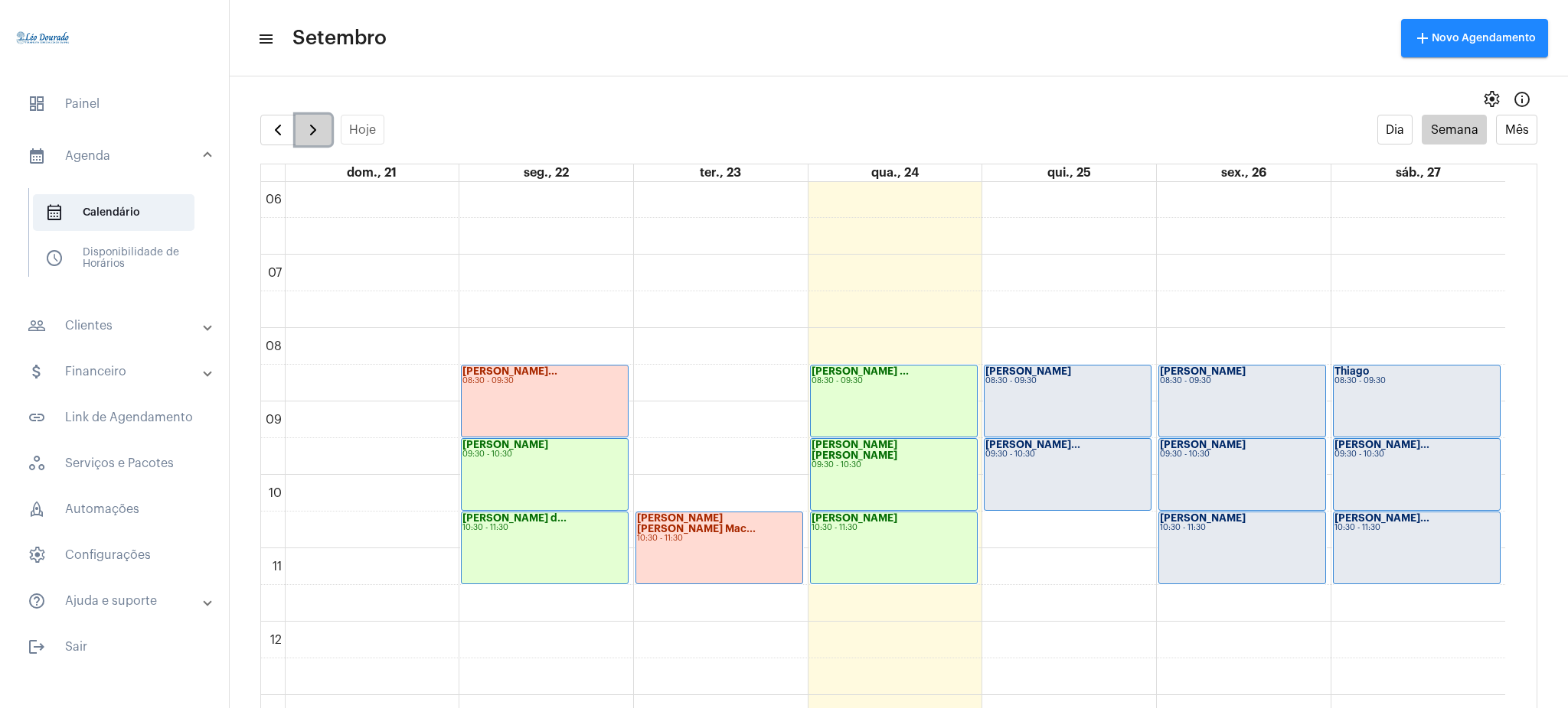
click at [320, 121] on span "button" at bounding box center [312, 130] width 18 height 18
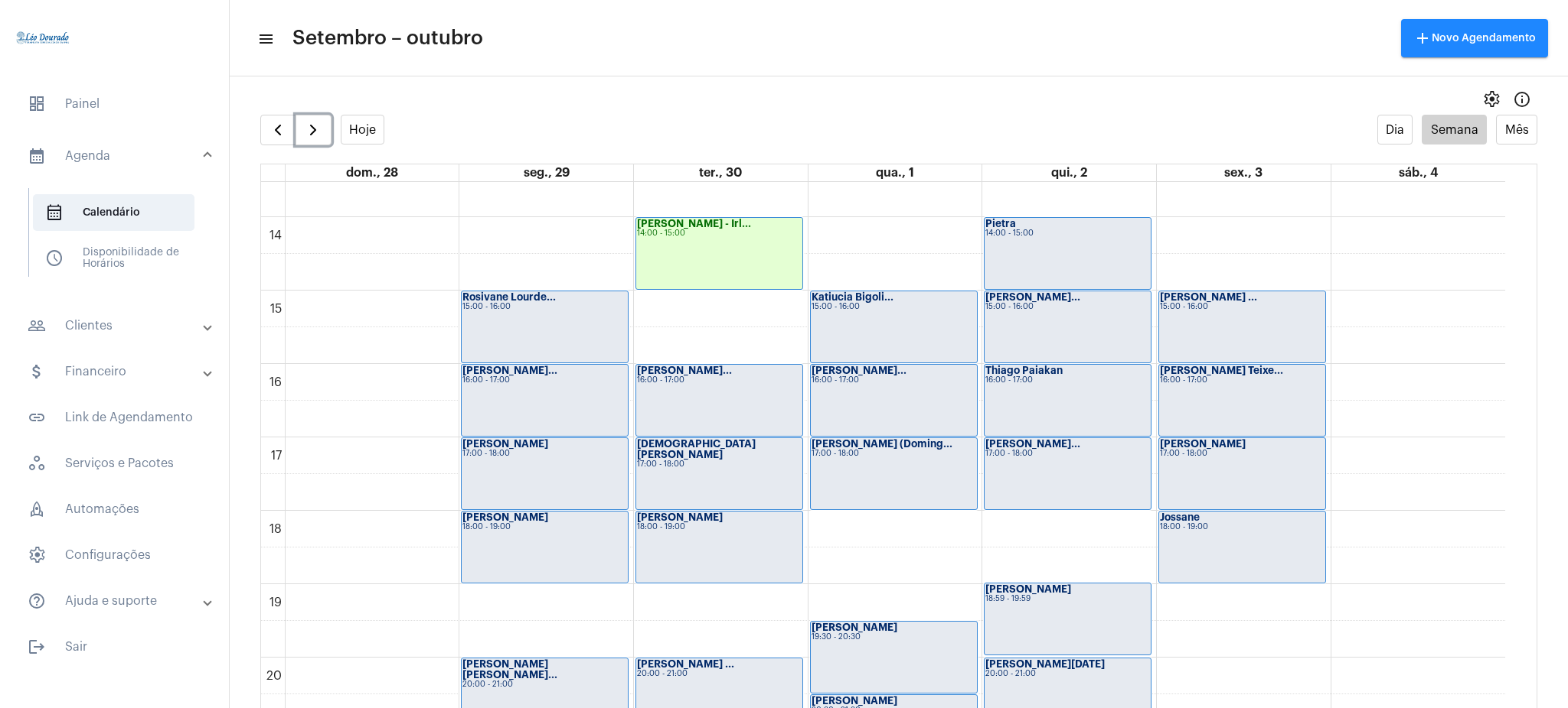
scroll to position [951, 0]
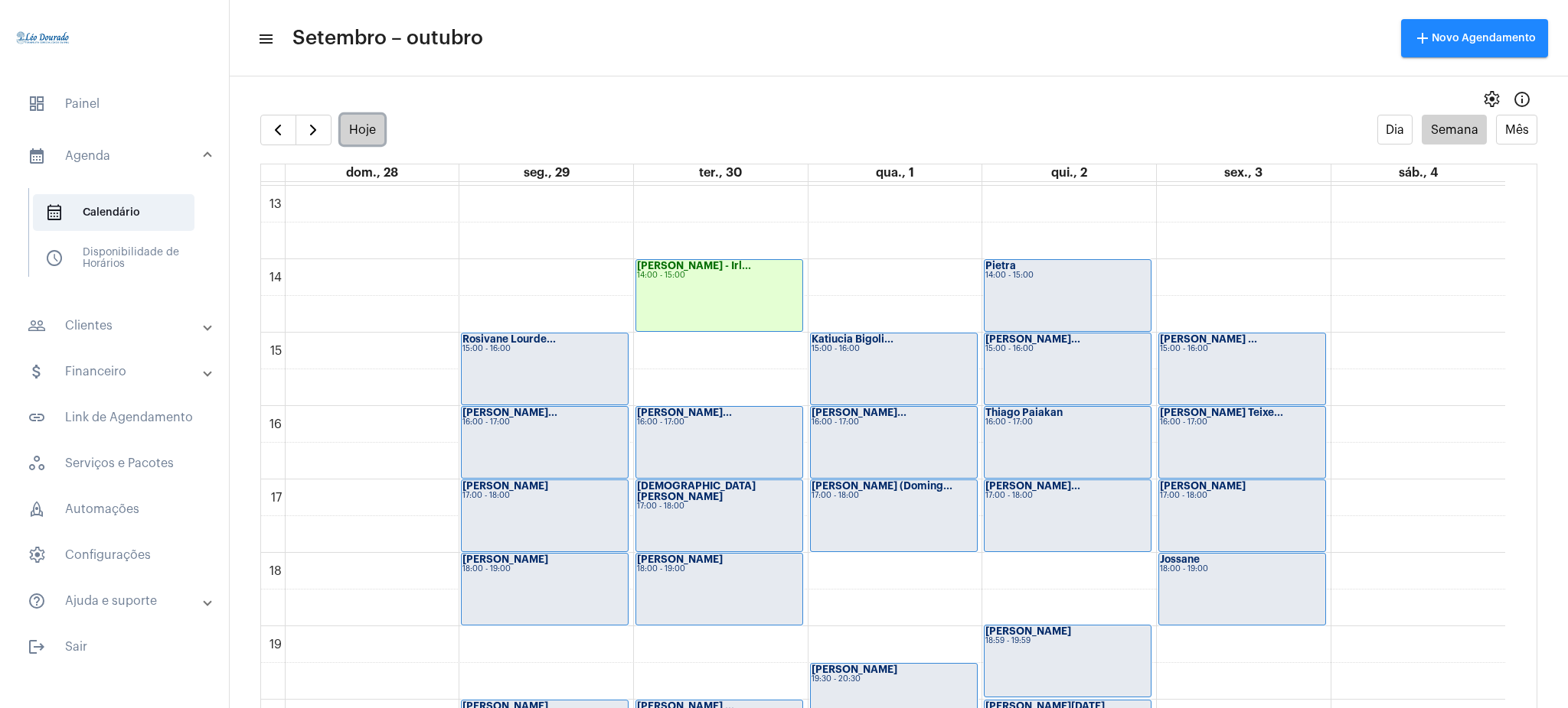
click at [364, 128] on button "Hoje" at bounding box center [363, 130] width 45 height 30
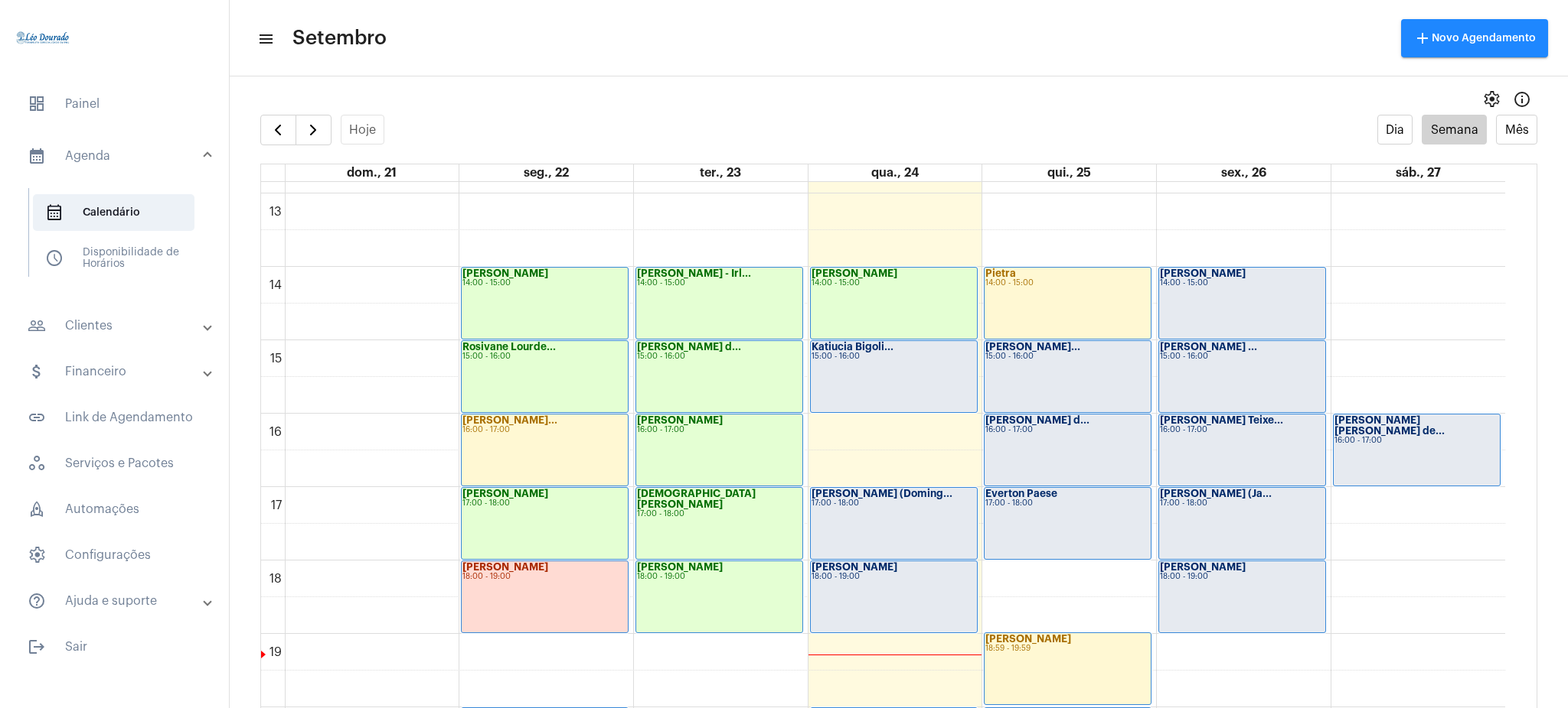
scroll to position [960, 0]
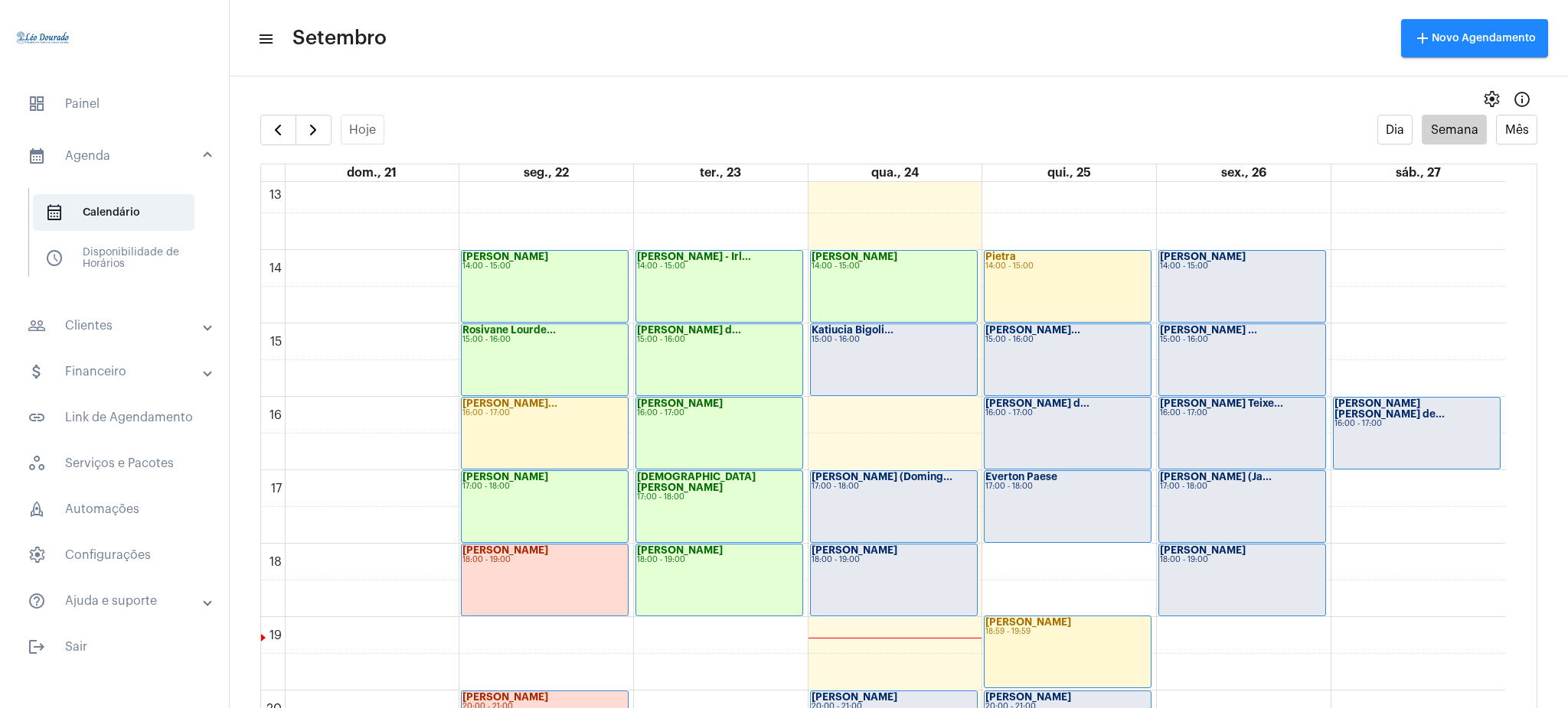
click at [1388, 420] on div "16:00 - 17:00" at bounding box center [1417, 424] width 165 height 9
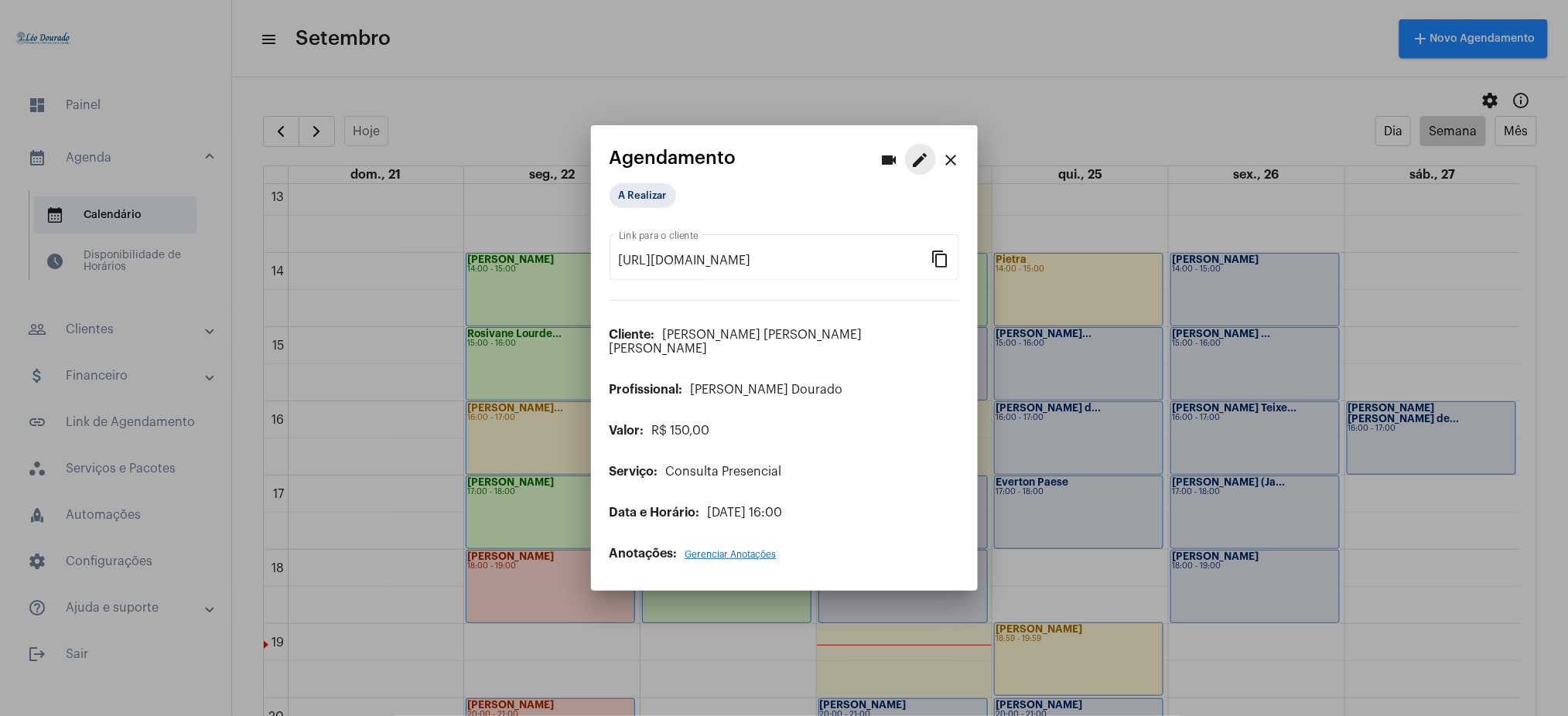
click at [926, 165] on mat-icon "edit" at bounding box center [920, 160] width 18 height 18
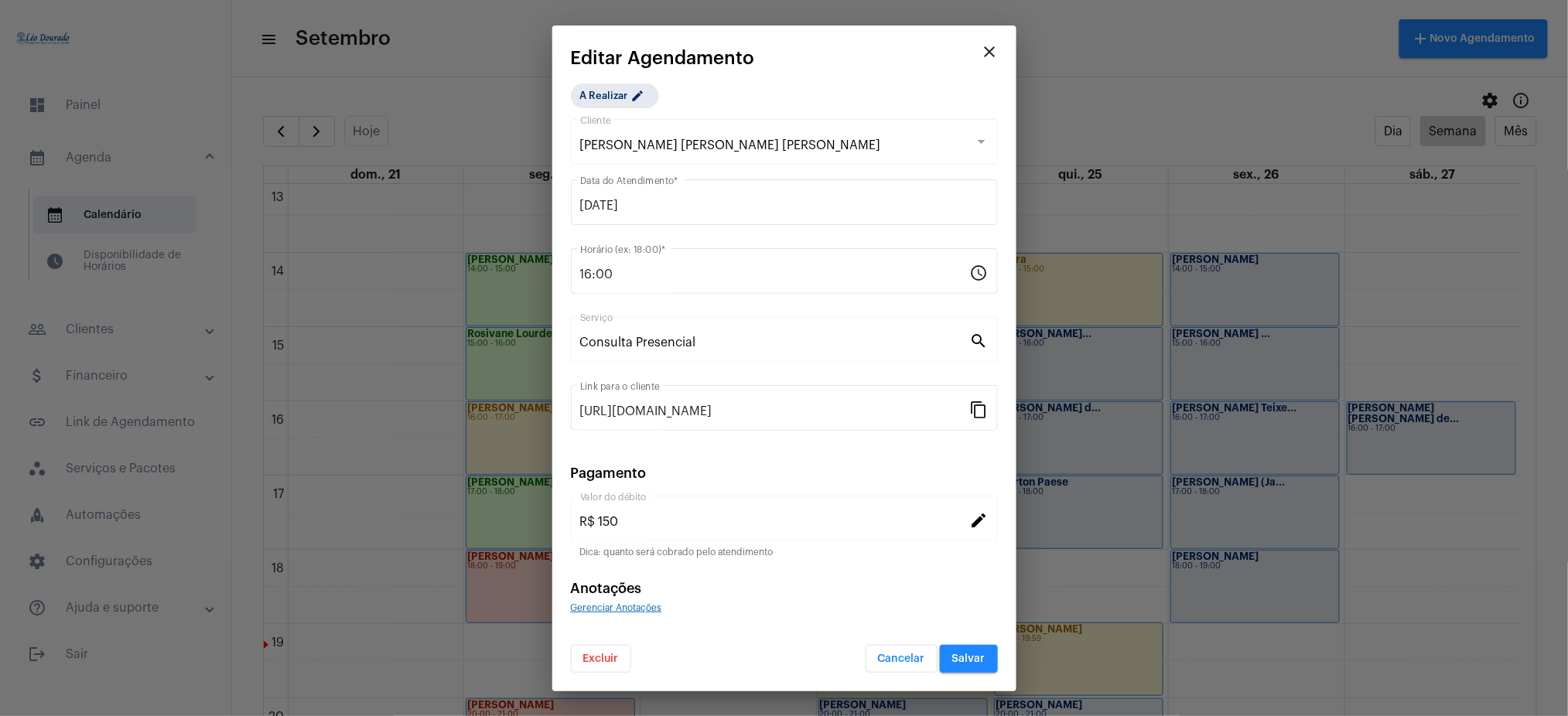
click at [612, 662] on span "Excluir" at bounding box center [600, 659] width 36 height 10
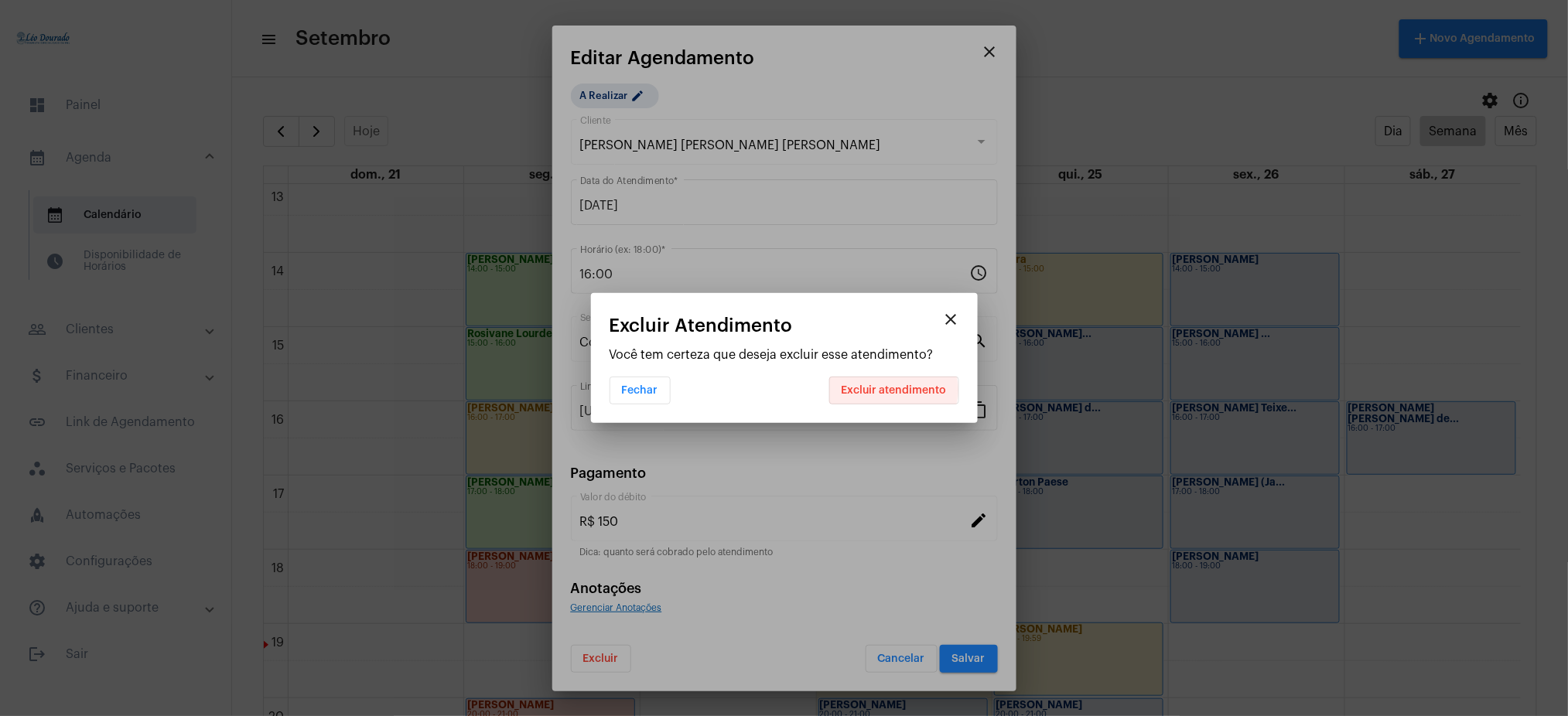
click at [889, 390] on span "Excluir atendimento" at bounding box center [894, 390] width 105 height 10
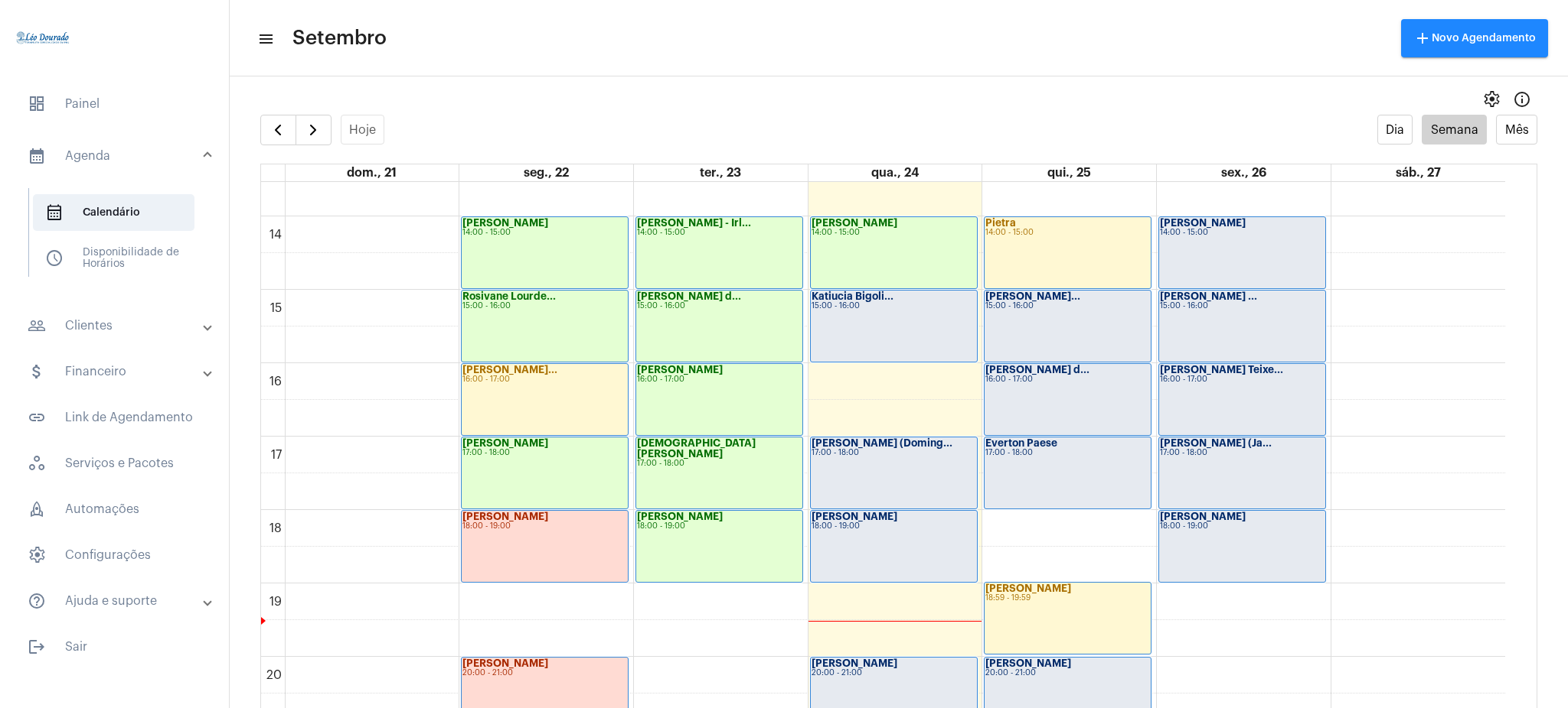
scroll to position [999, 0]
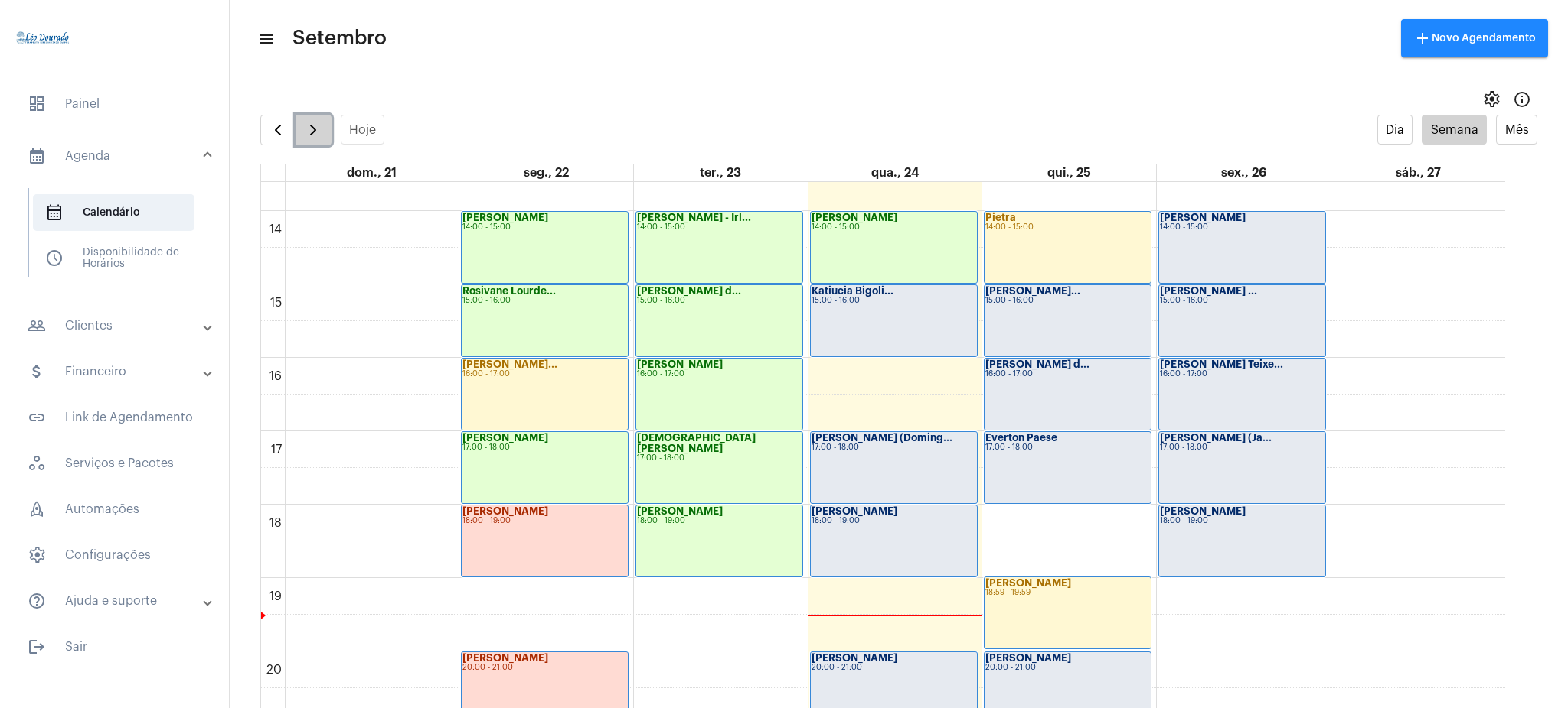
click at [313, 138] on span "button" at bounding box center [312, 130] width 18 height 18
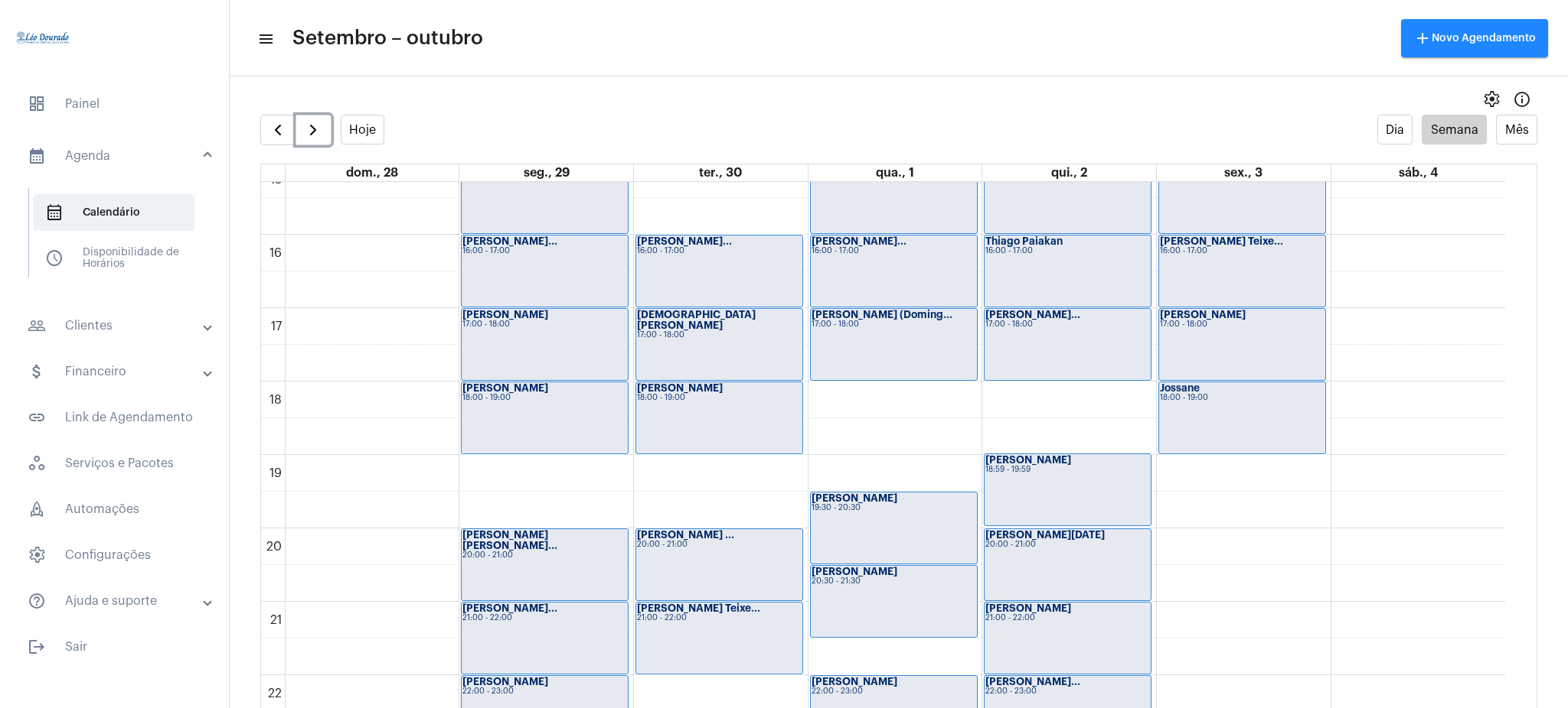
scroll to position [1067, 0]
